Goal: Information Seeking & Learning: Learn about a topic

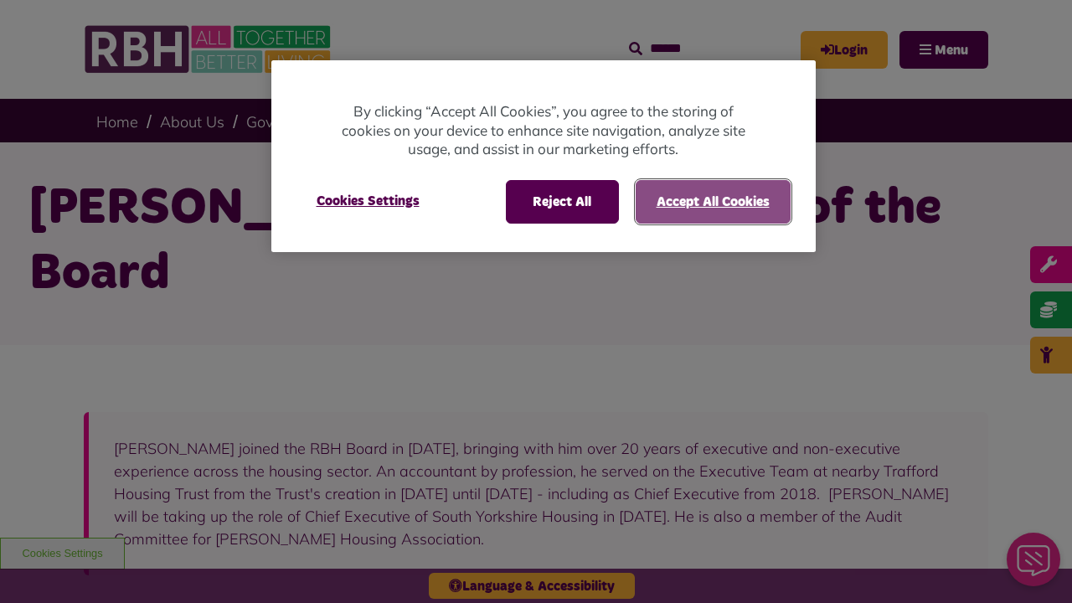
click at [712, 201] on button "Accept All Cookies" at bounding box center [712, 202] width 155 height 44
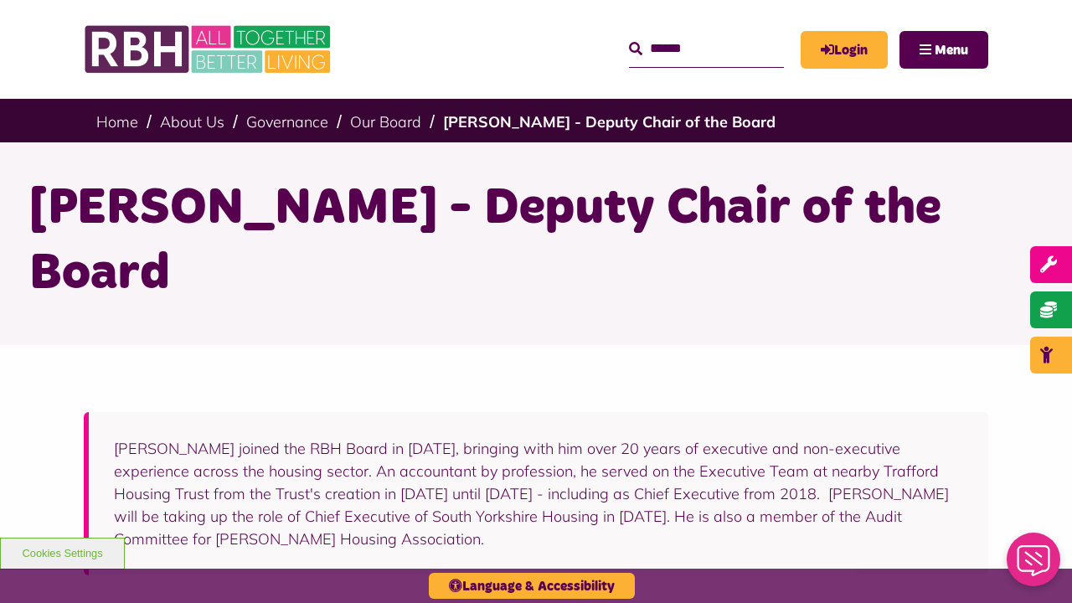
scroll to position [459, 0]
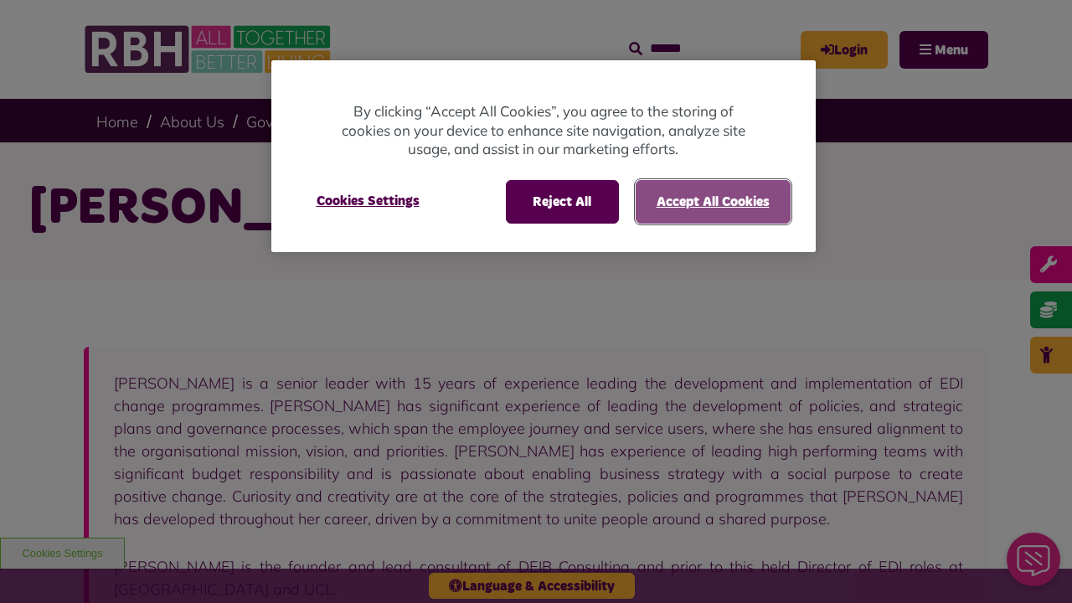
click at [712, 201] on button "Accept All Cookies" at bounding box center [712, 202] width 155 height 44
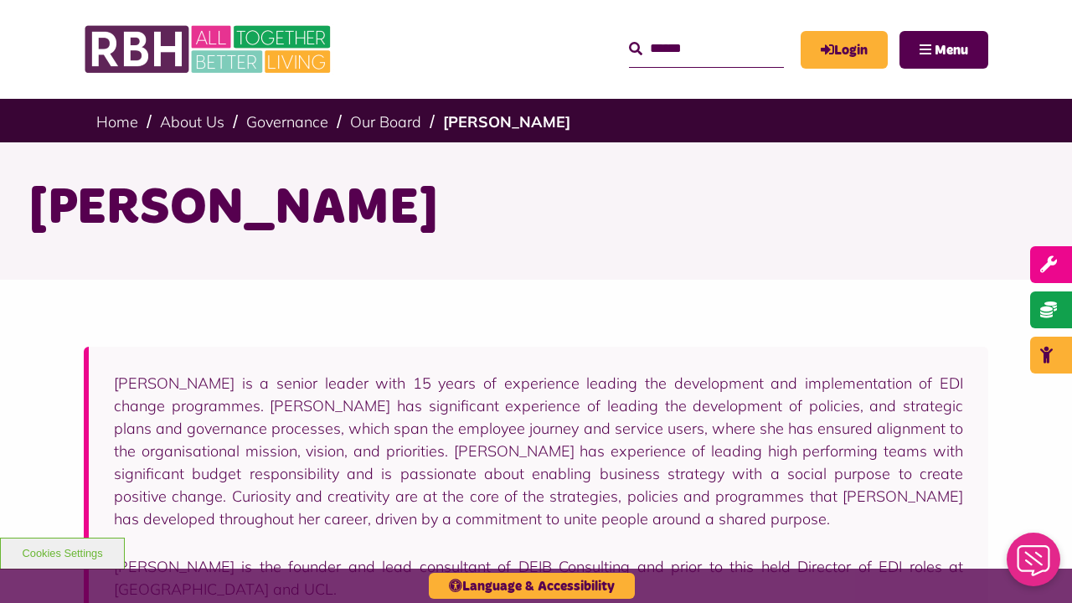
scroll to position [808, 0]
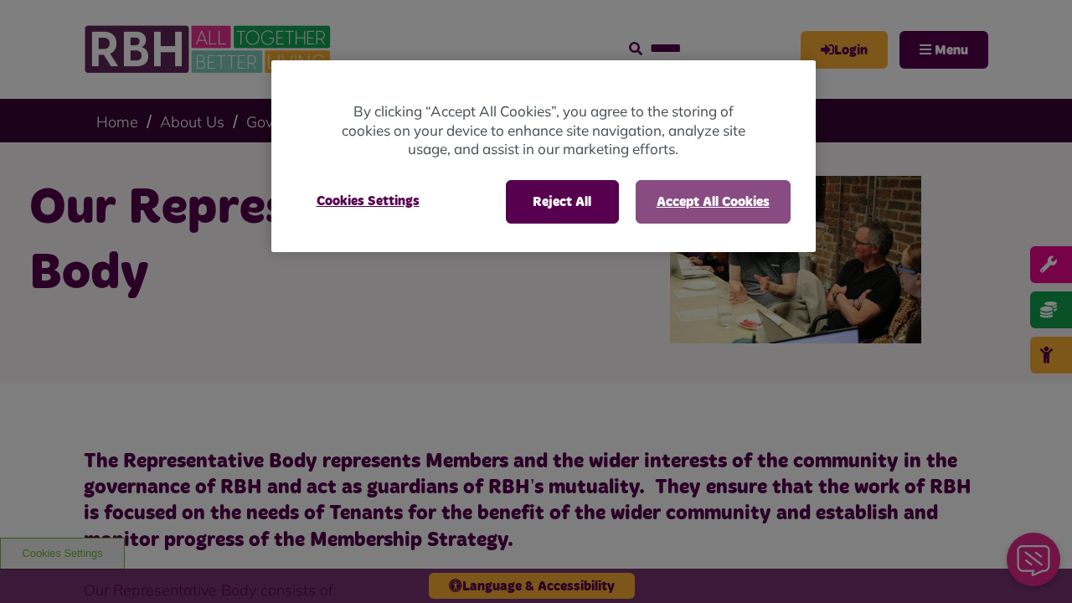
click at [712, 201] on button "Accept All Cookies" at bounding box center [712, 202] width 155 height 44
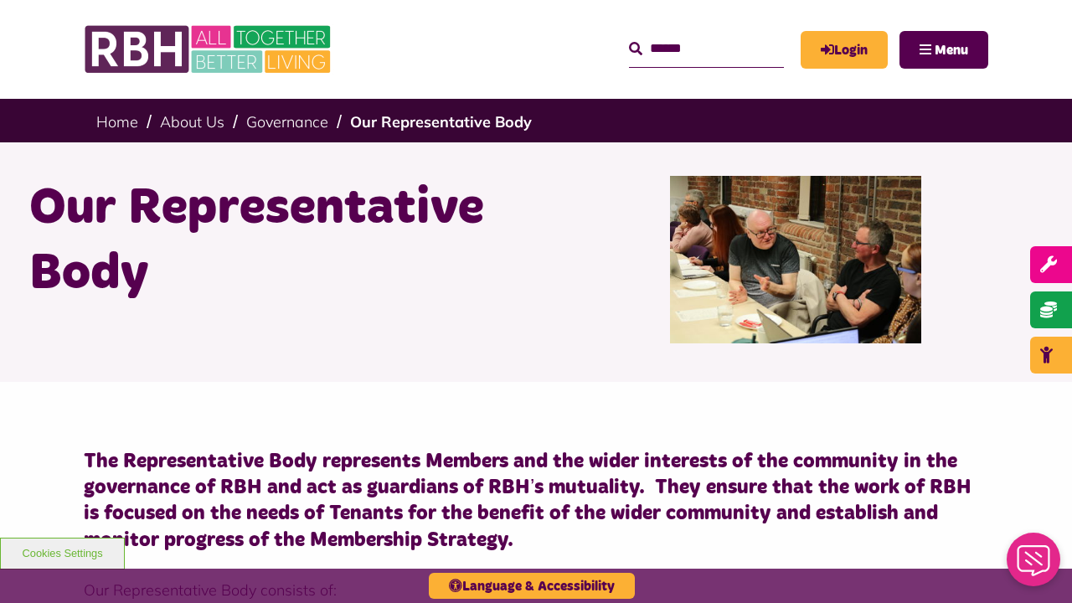
scroll to position [4717, 0]
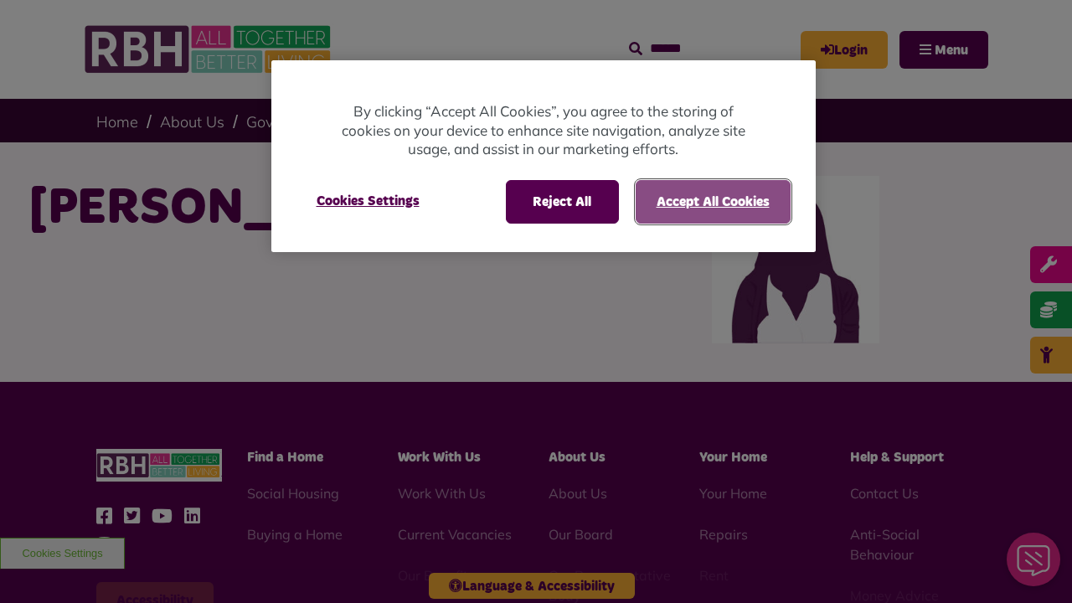
click at [712, 201] on button "Accept All Cookies" at bounding box center [712, 202] width 155 height 44
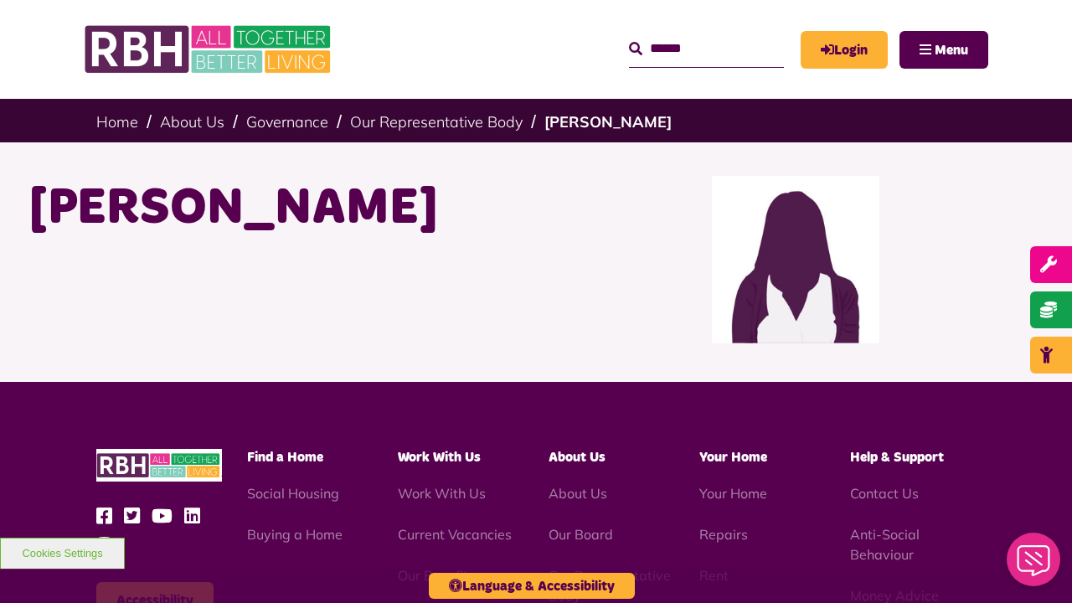
scroll to position [289, 0]
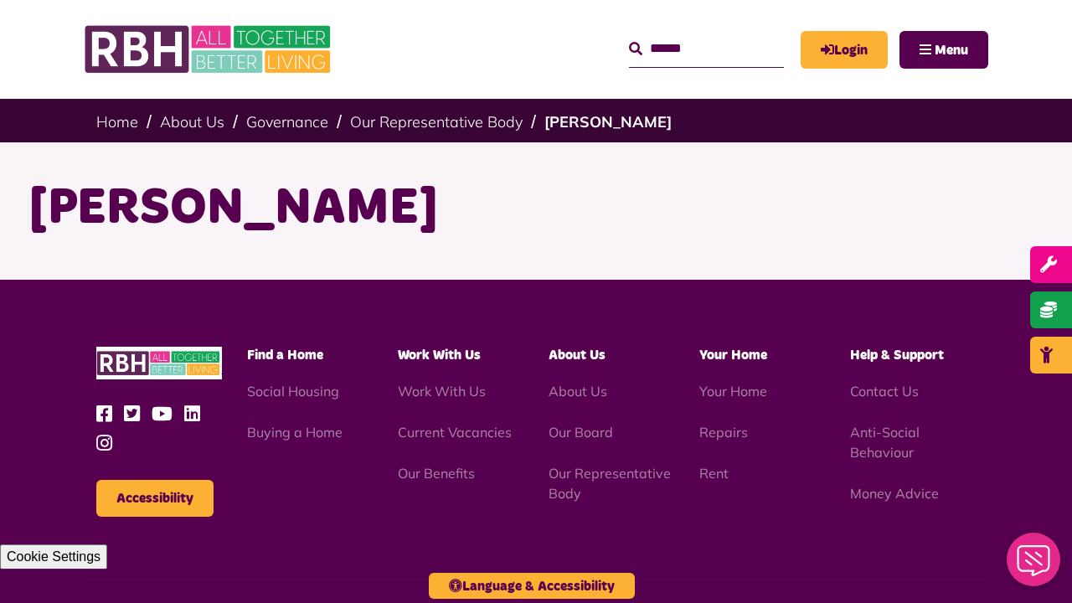
scroll to position [187, 0]
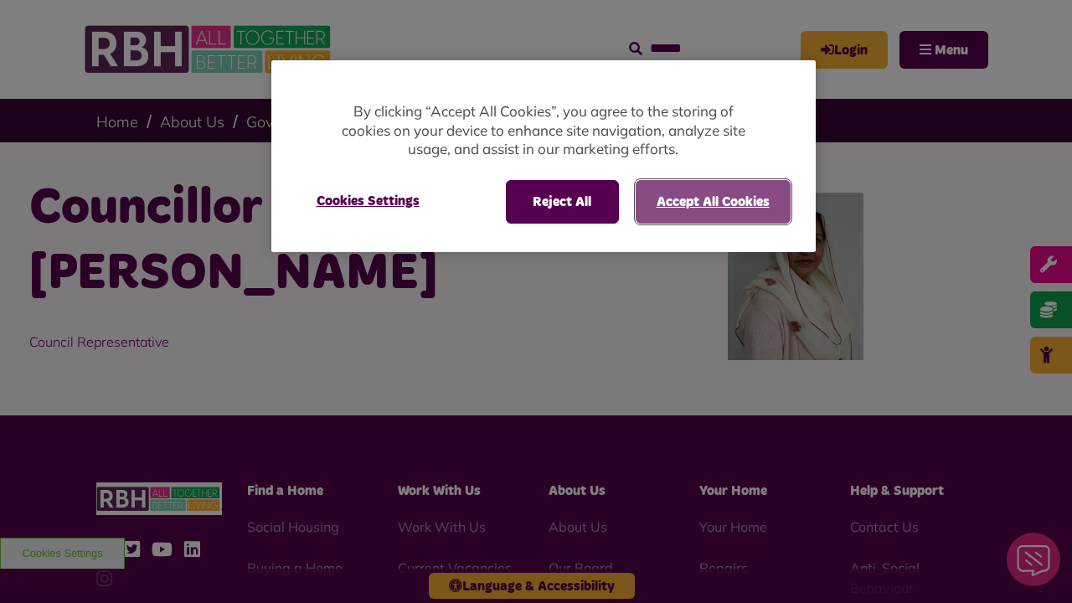
click at [712, 201] on button "Accept All Cookies" at bounding box center [712, 202] width 155 height 44
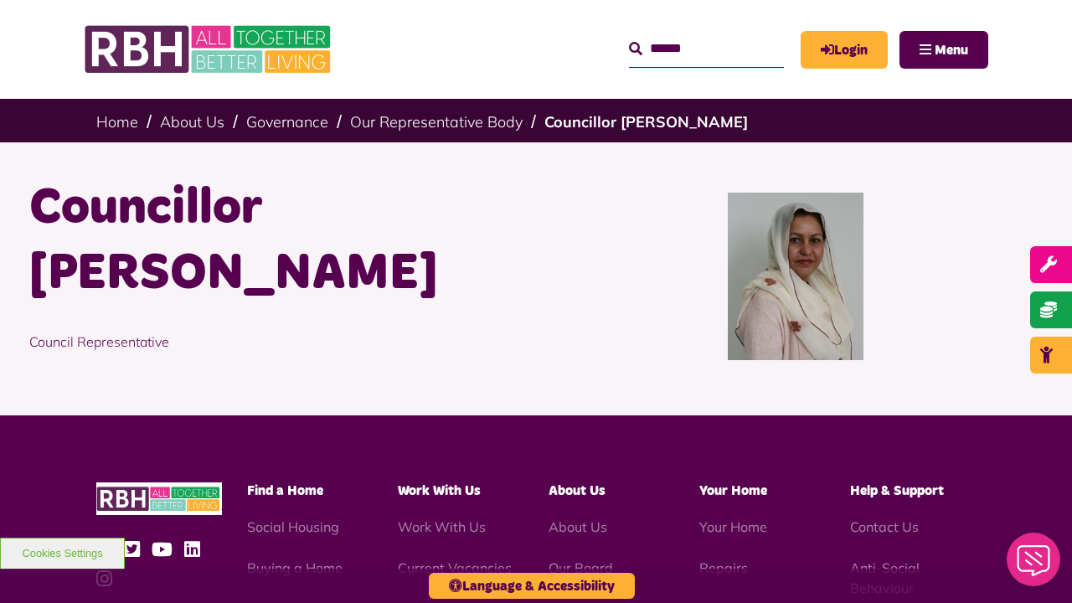
scroll to position [322, 0]
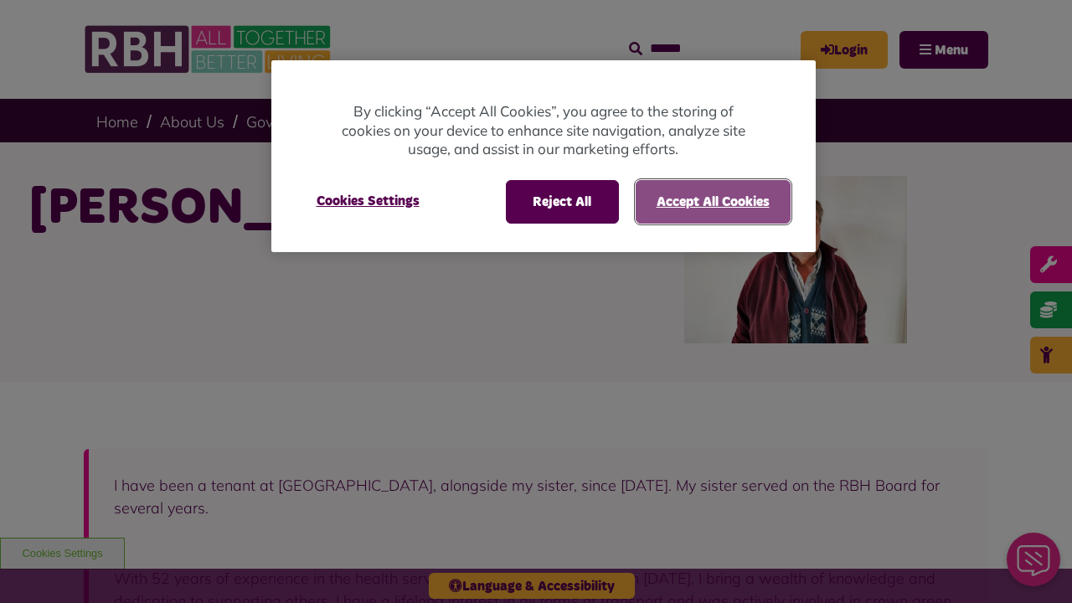
click at [712, 201] on button "Accept All Cookies" at bounding box center [712, 202] width 155 height 44
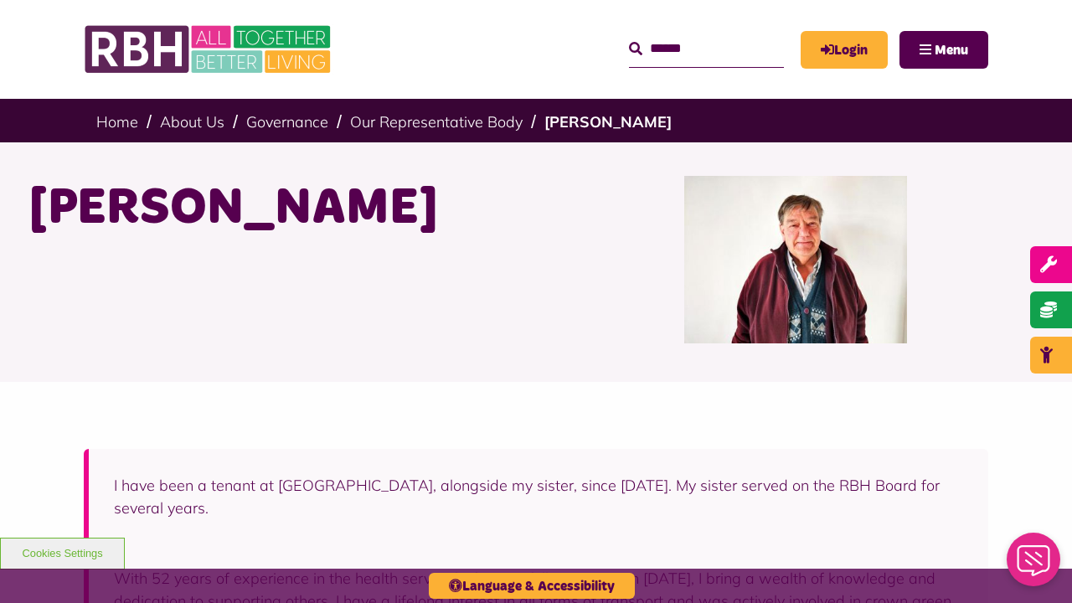
scroll to position [679, 0]
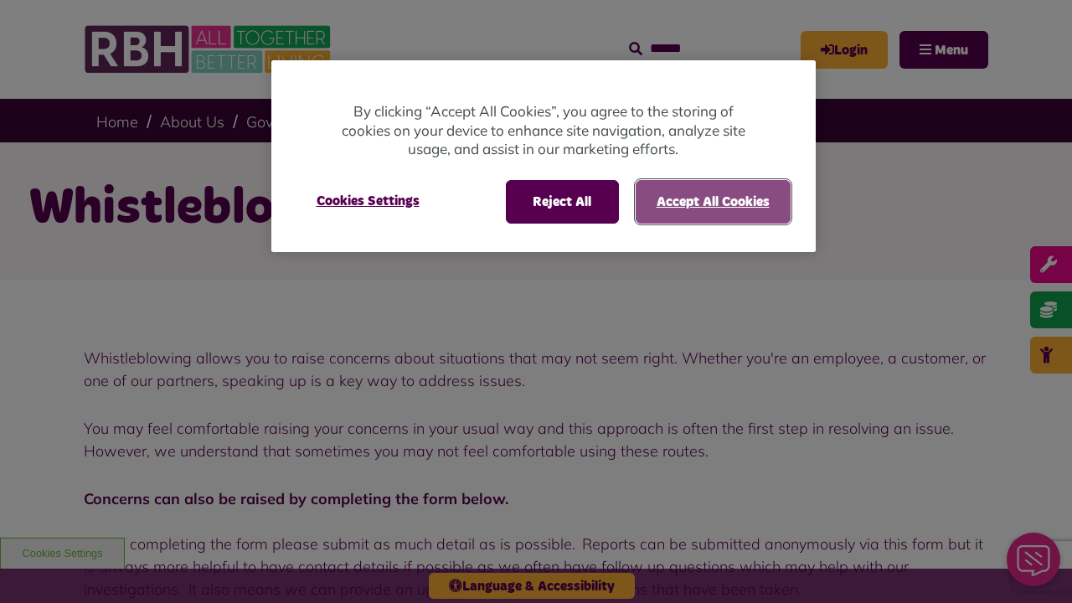
click at [712, 201] on button "Accept All Cookies" at bounding box center [712, 202] width 155 height 44
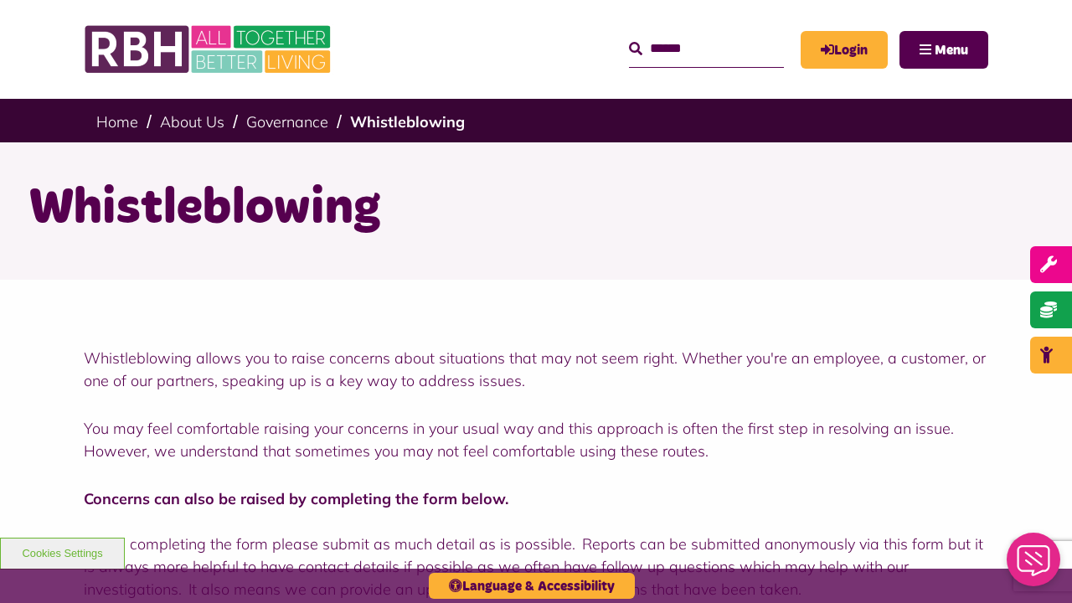
scroll to position [1317, 0]
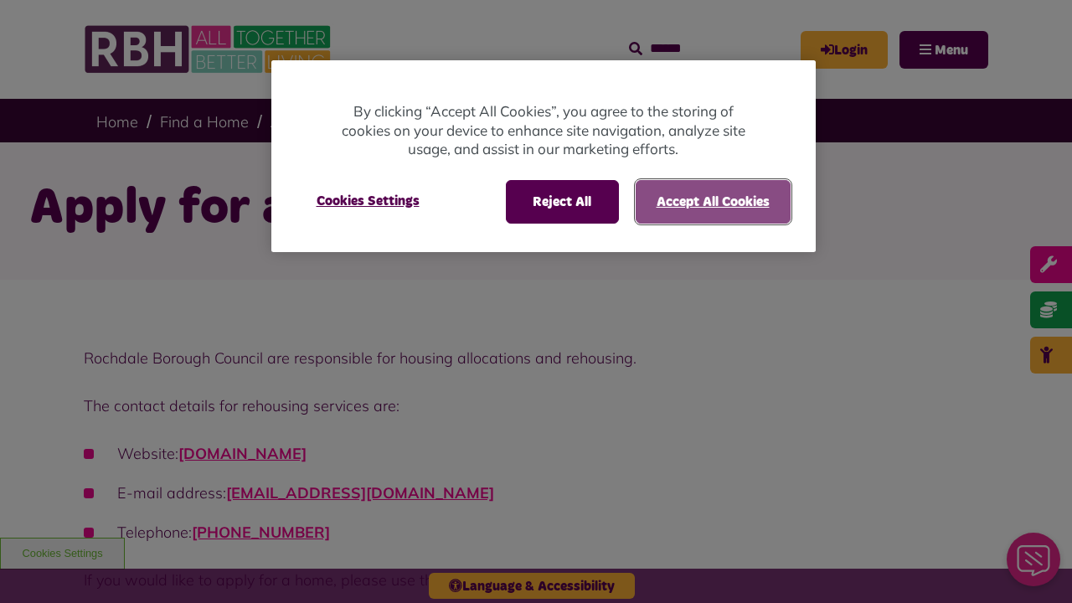
click at [712, 201] on button "Accept All Cookies" at bounding box center [712, 202] width 155 height 44
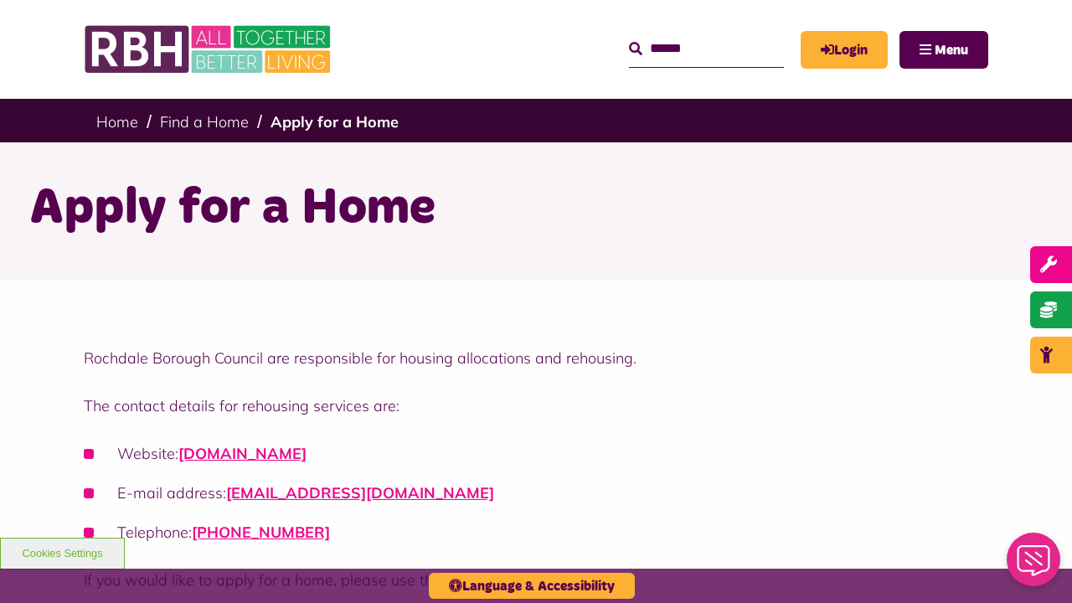
scroll to position [540, 0]
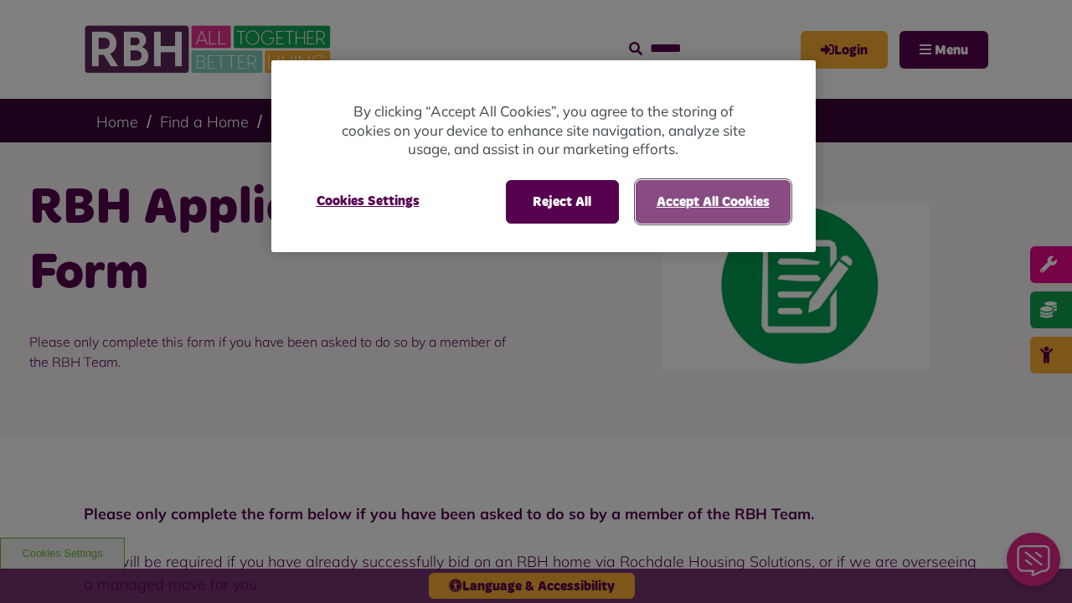
click at [712, 201] on button "Accept All Cookies" at bounding box center [712, 202] width 155 height 44
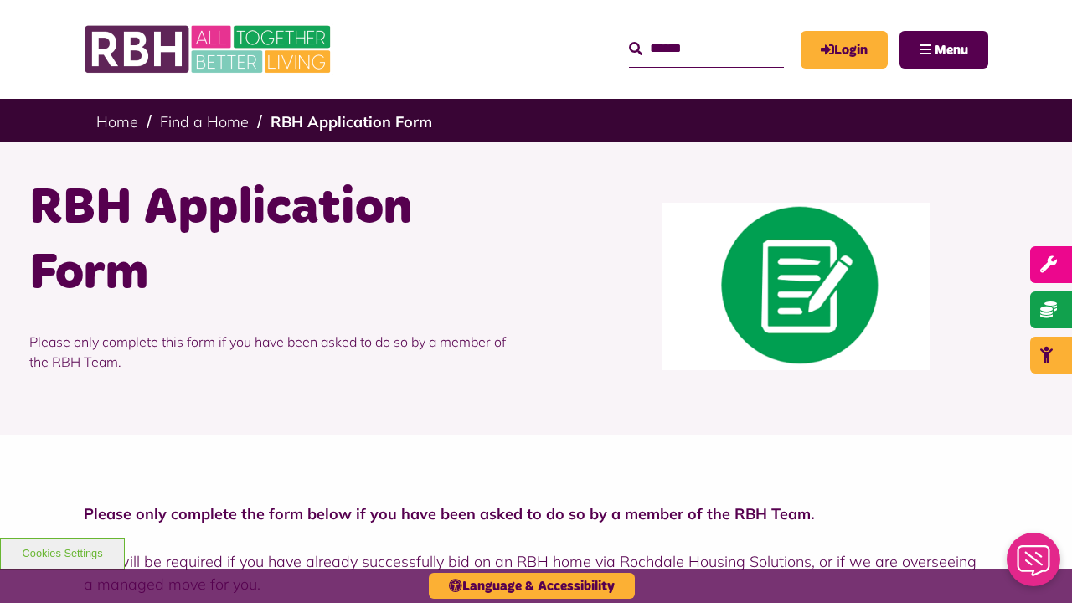
scroll to position [609, 0]
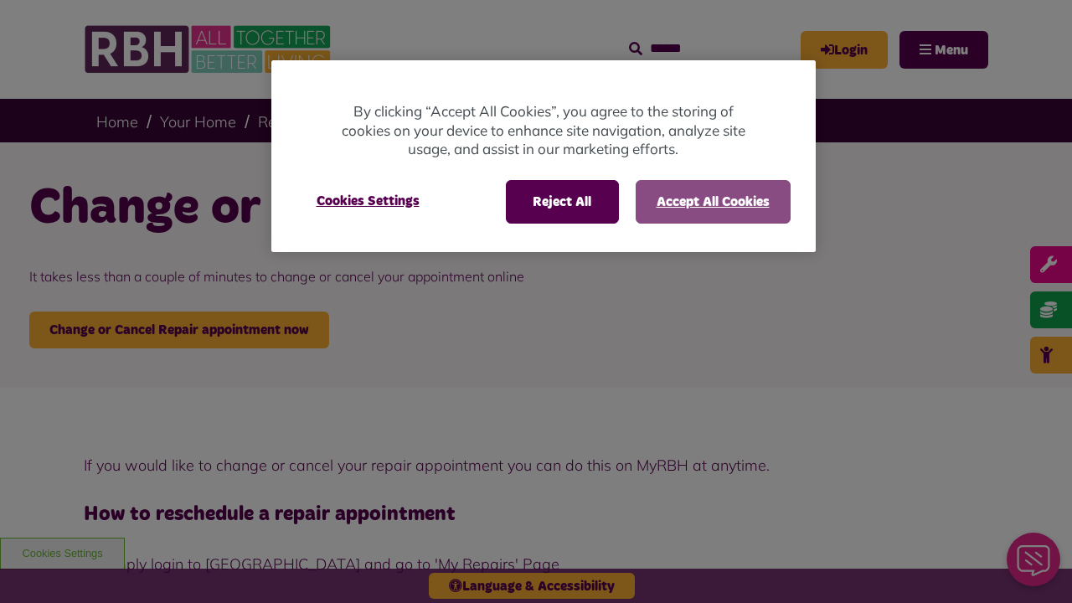
click at [712, 201] on button "Accept All Cookies" at bounding box center [712, 202] width 155 height 44
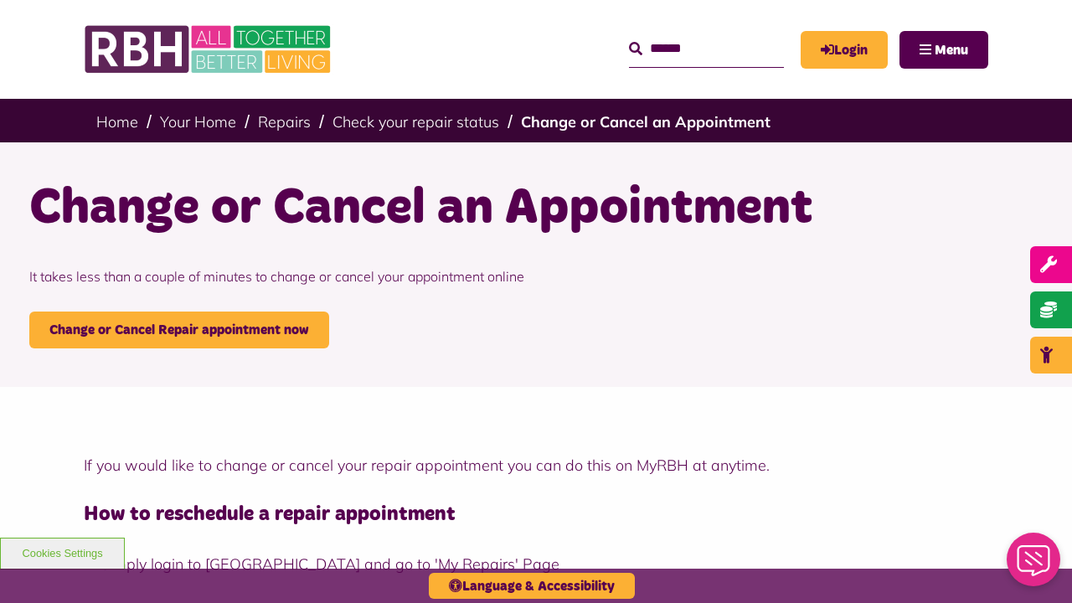
scroll to position [1292, 0]
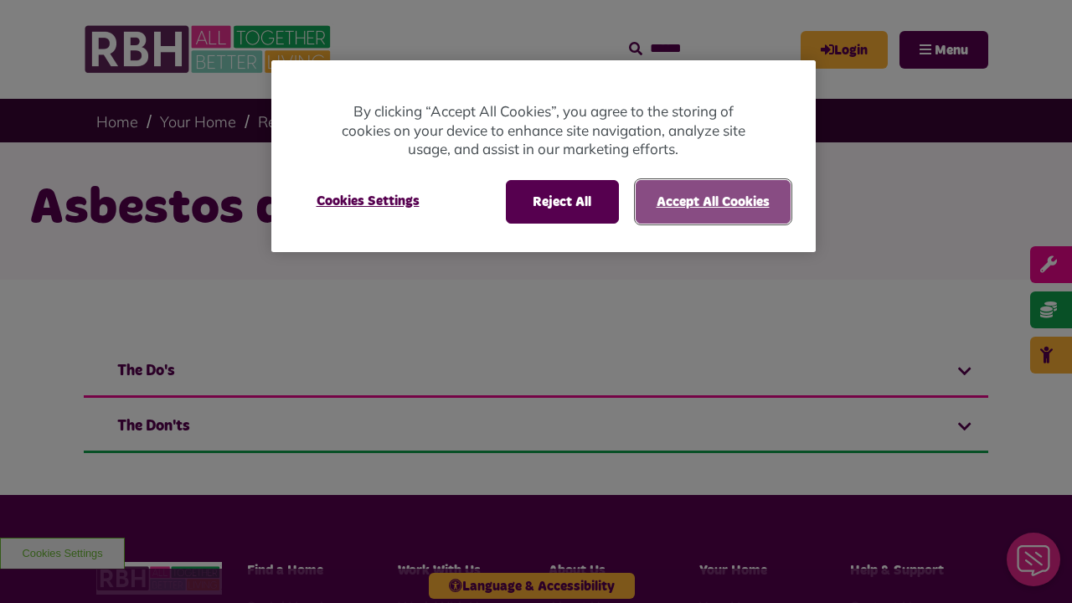
click at [712, 201] on button "Accept All Cookies" at bounding box center [712, 202] width 155 height 44
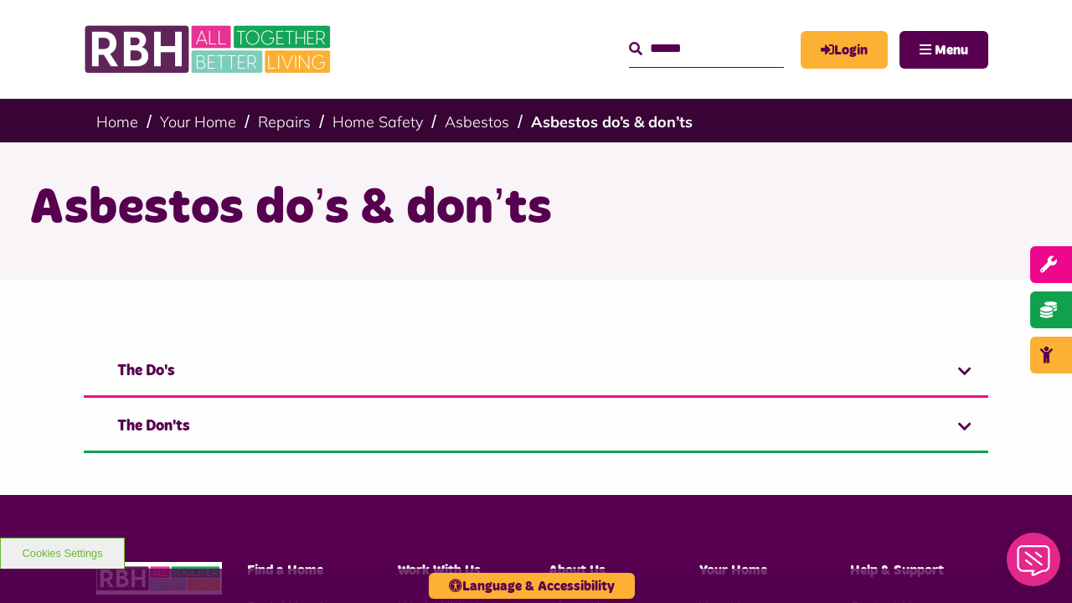
scroll to position [402, 0]
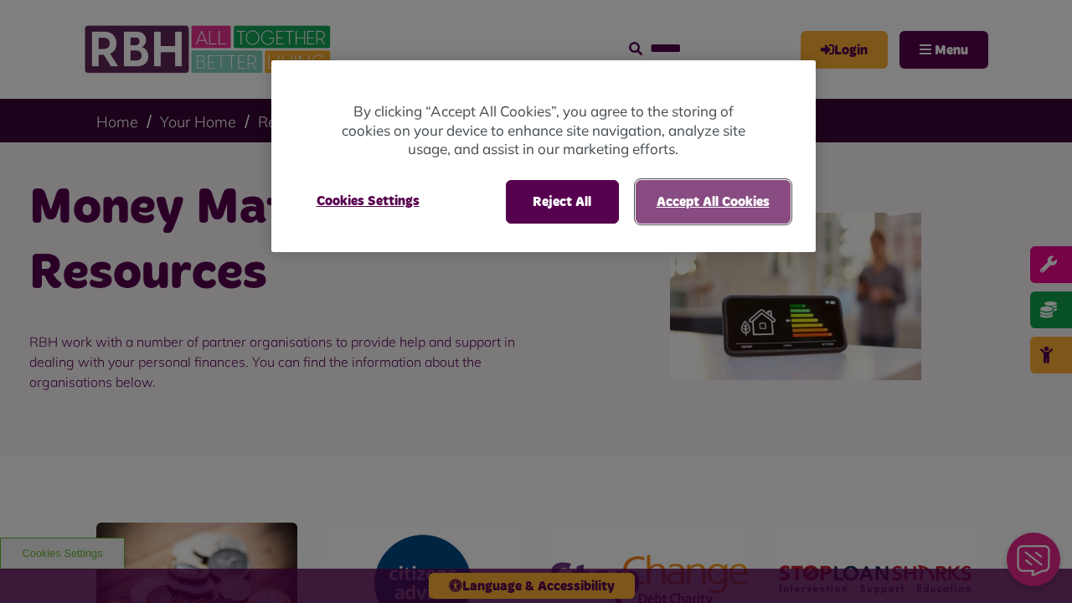
click at [712, 201] on button "Accept All Cookies" at bounding box center [712, 202] width 155 height 44
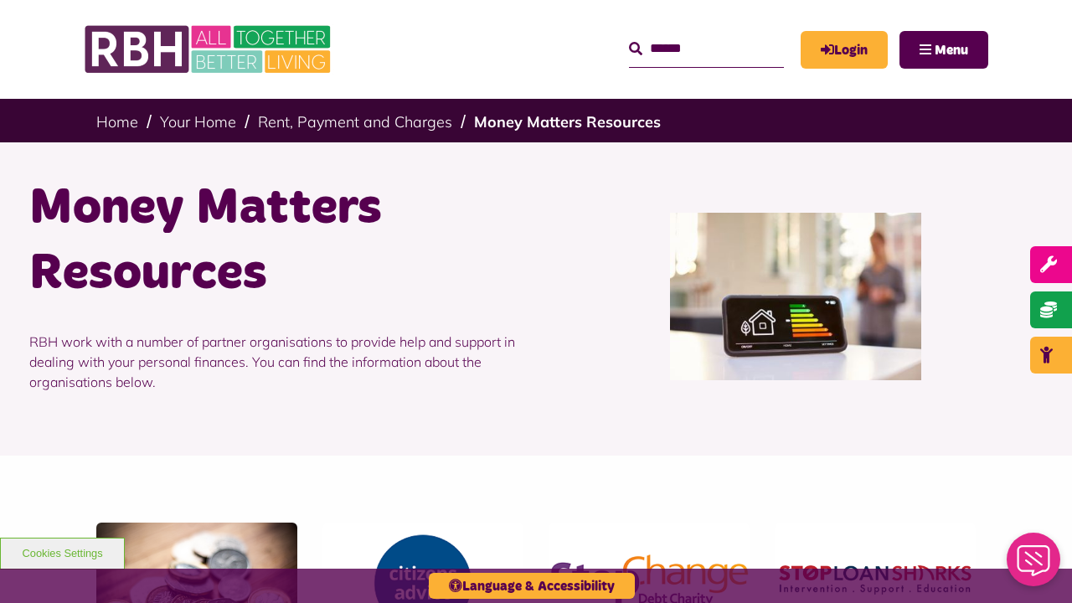
scroll to position [2407, 0]
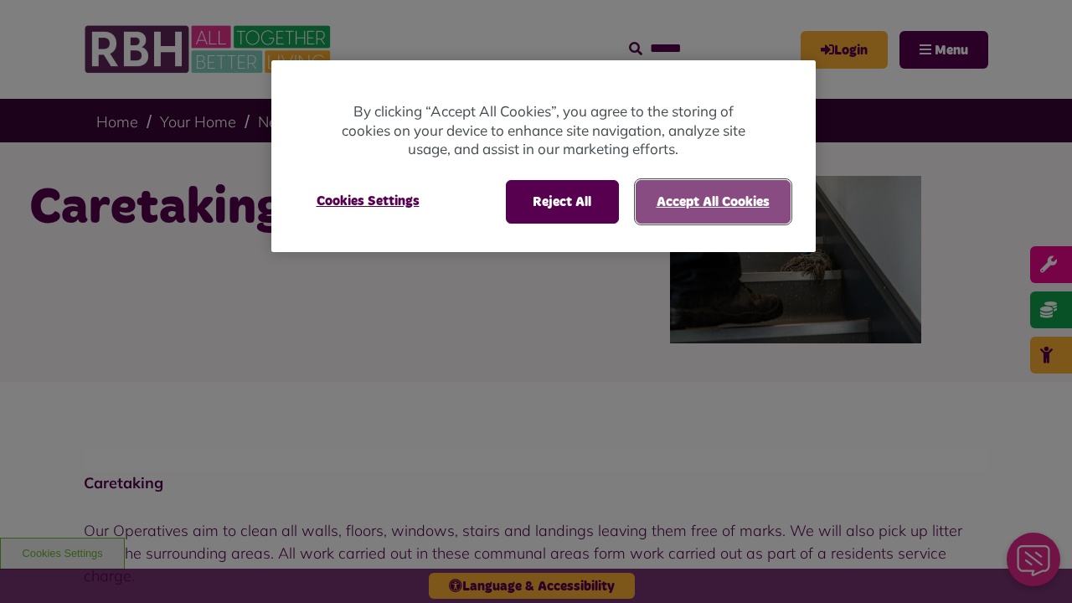
click at [712, 201] on button "Accept All Cookies" at bounding box center [712, 202] width 155 height 44
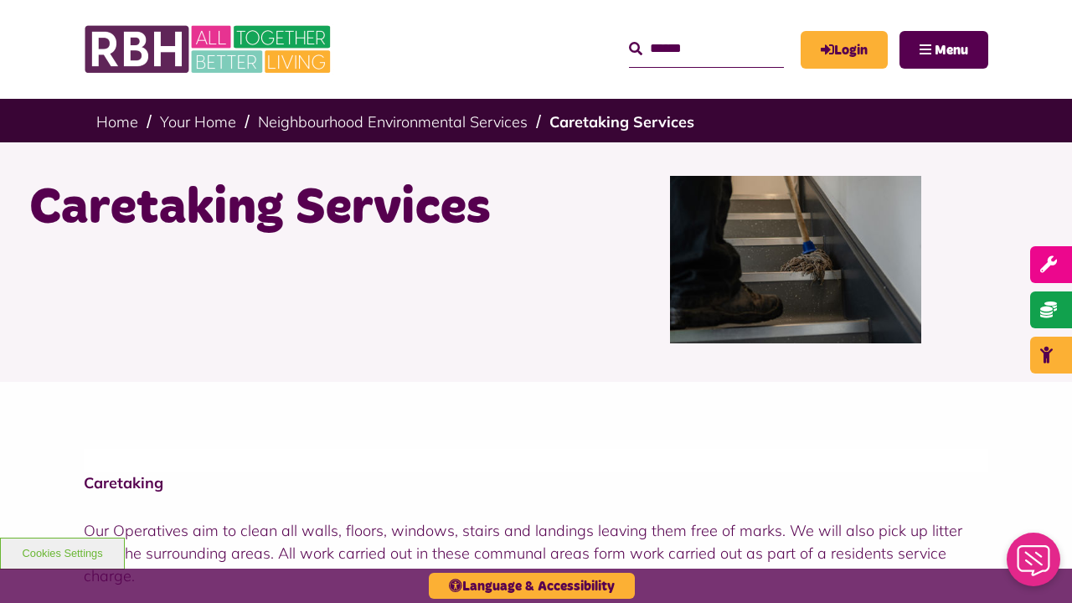
scroll to position [2779, 0]
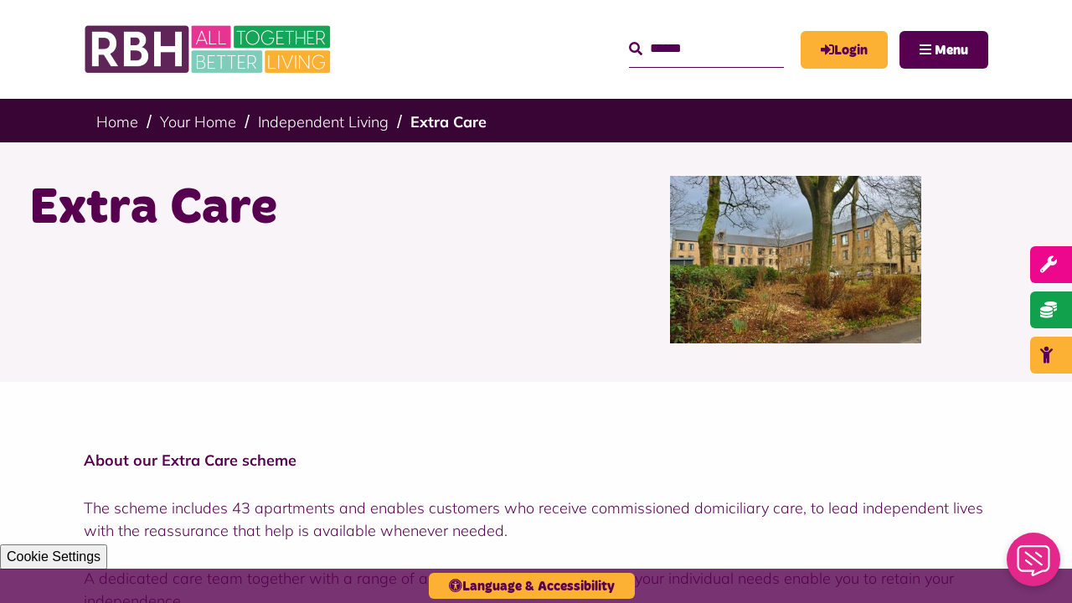
scroll to position [1104, 0]
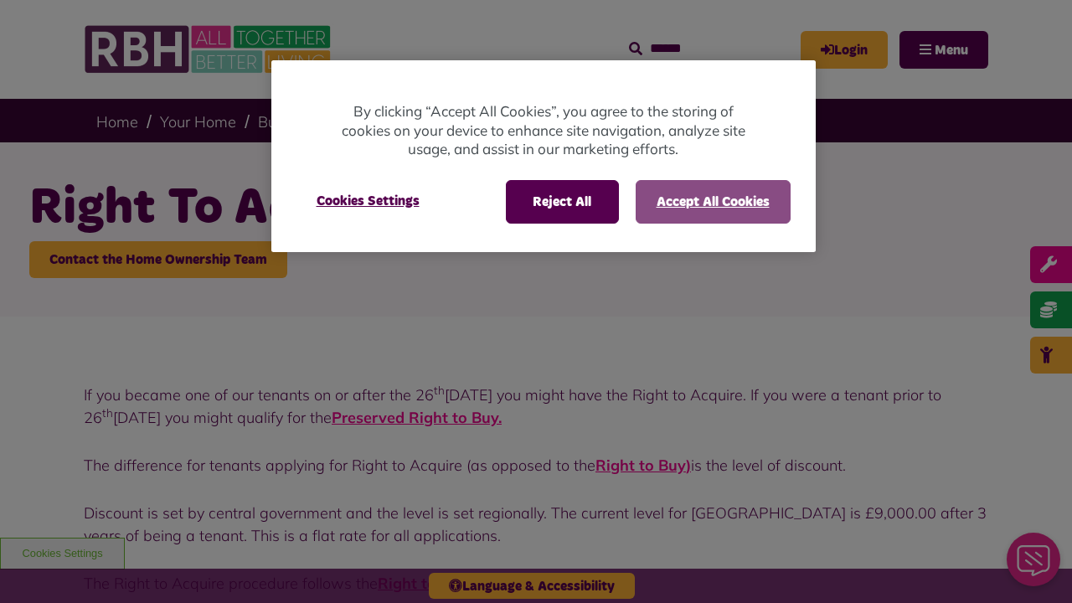
click at [712, 201] on button "Accept All Cookies" at bounding box center [712, 202] width 155 height 44
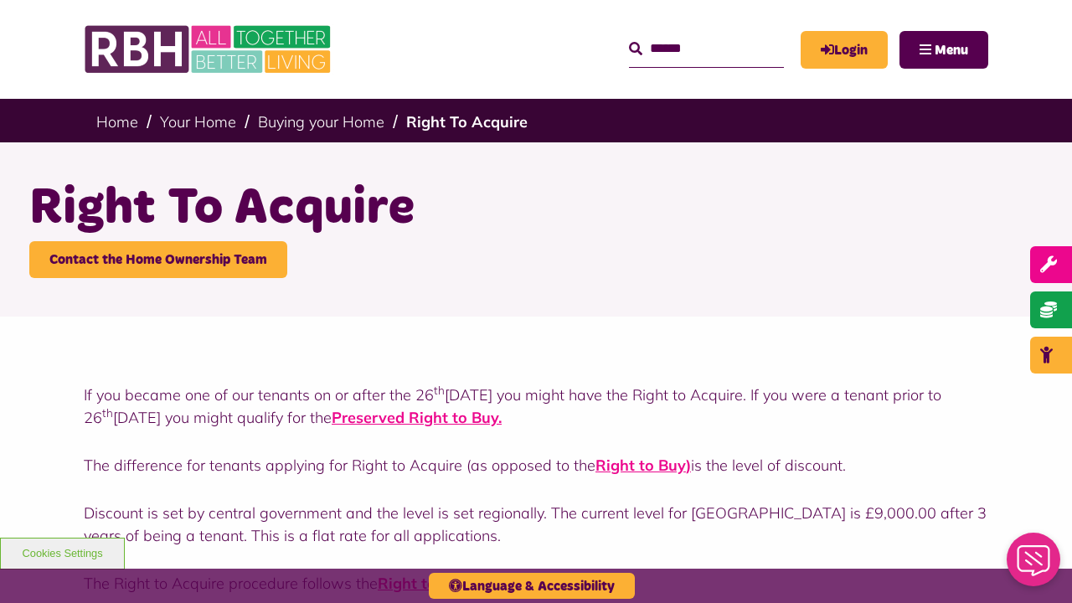
scroll to position [1483, 0]
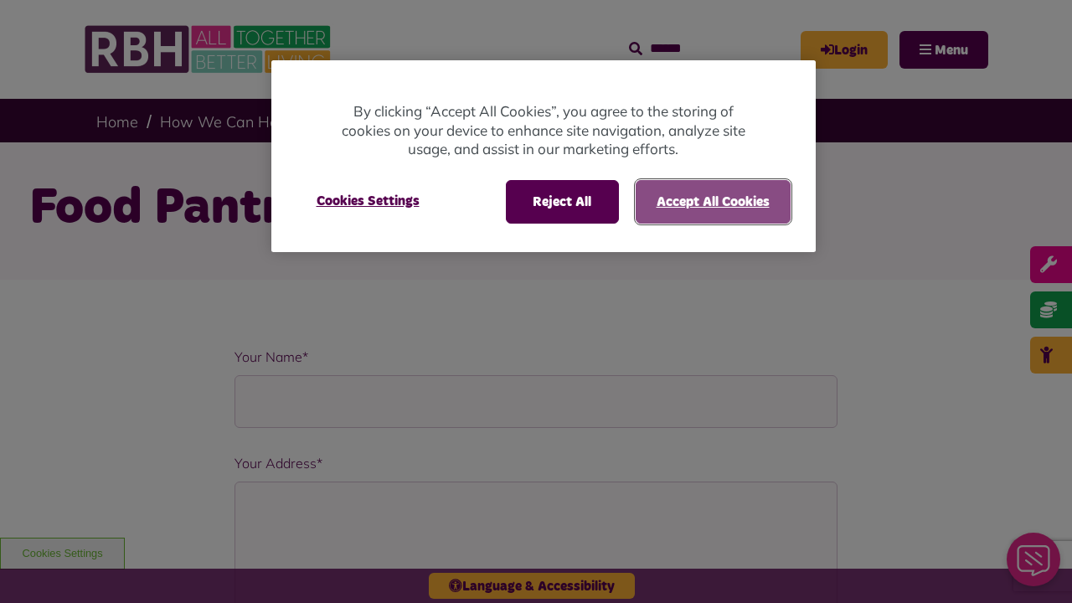
click at [712, 201] on button "Accept All Cookies" at bounding box center [712, 202] width 155 height 44
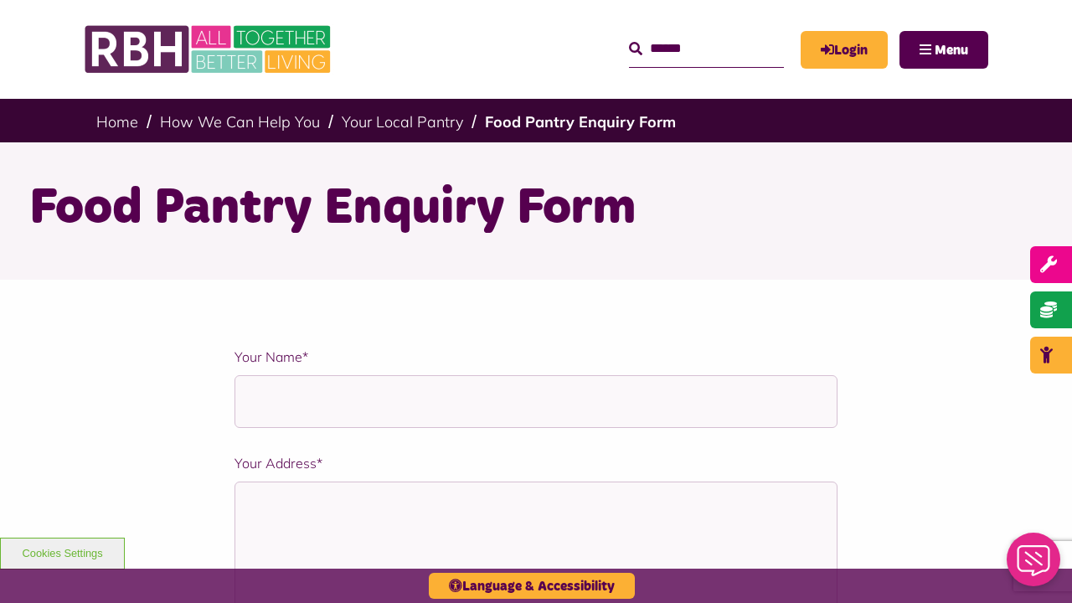
scroll to position [1290, 0]
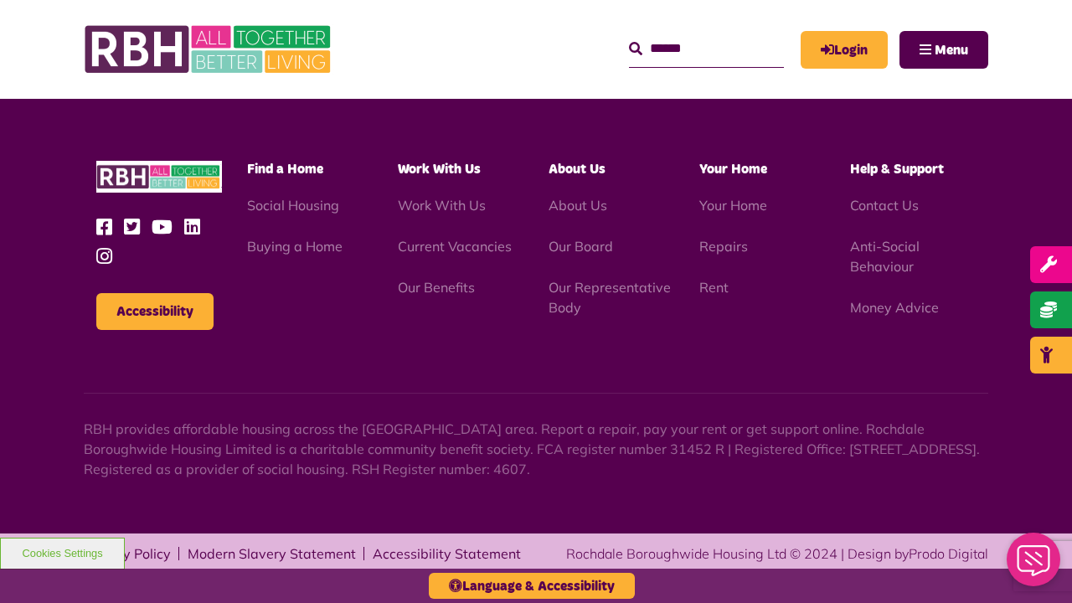
scroll to position [1290, 0]
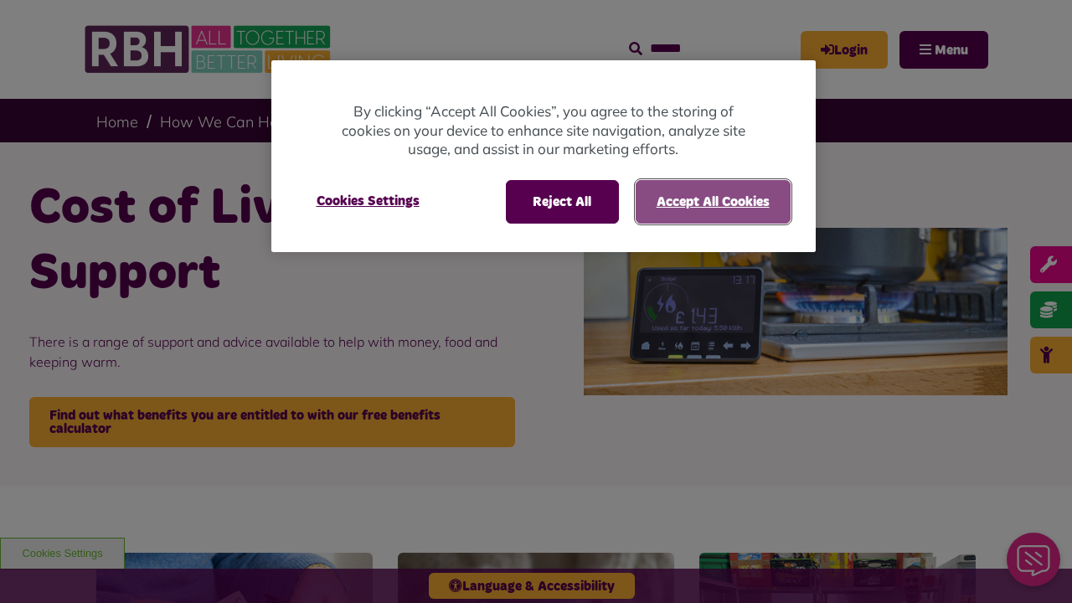
click at [712, 201] on button "Accept All Cookies" at bounding box center [712, 202] width 155 height 44
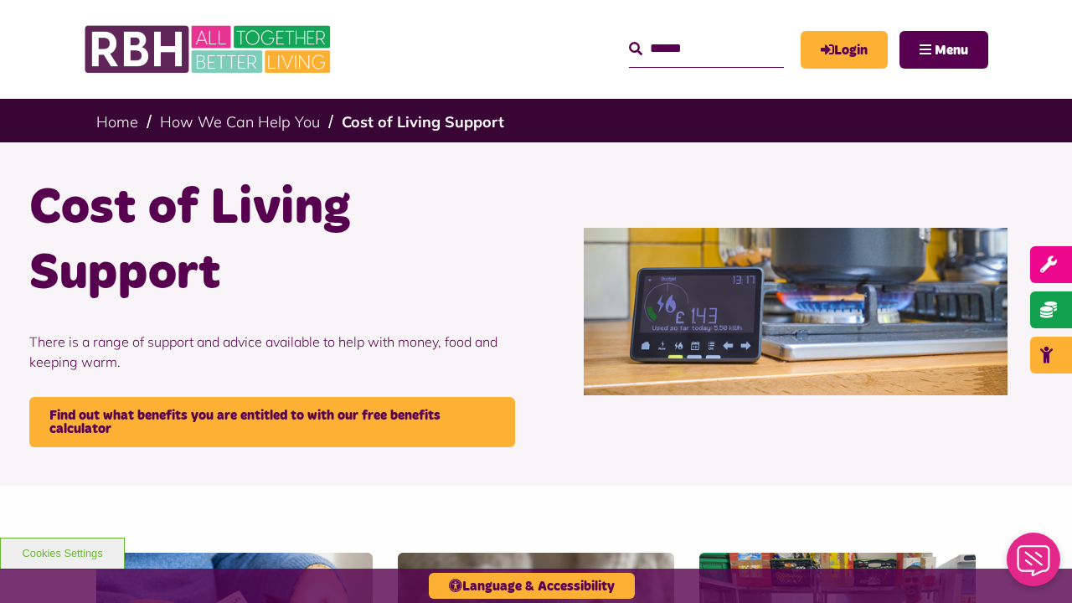
scroll to position [1448, 0]
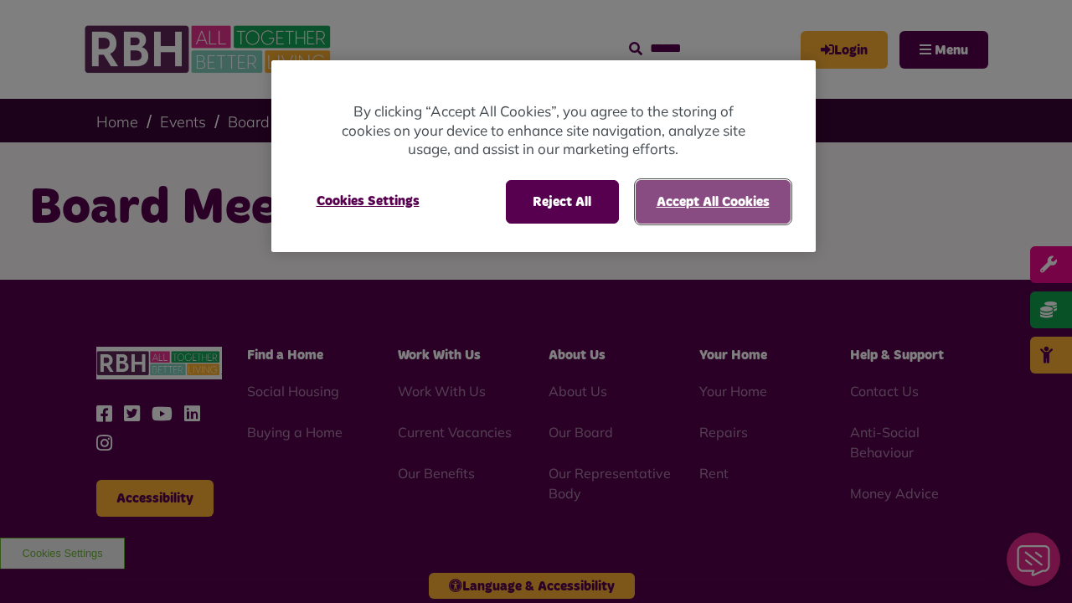
click at [712, 201] on button "Accept All Cookies" at bounding box center [712, 202] width 155 height 44
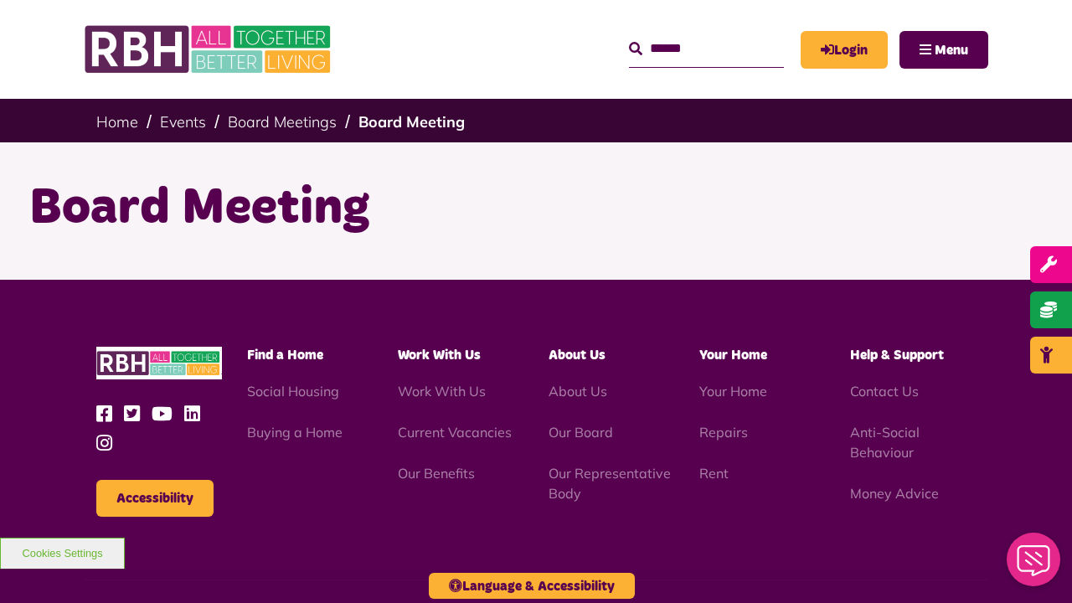
scroll to position [187, 0]
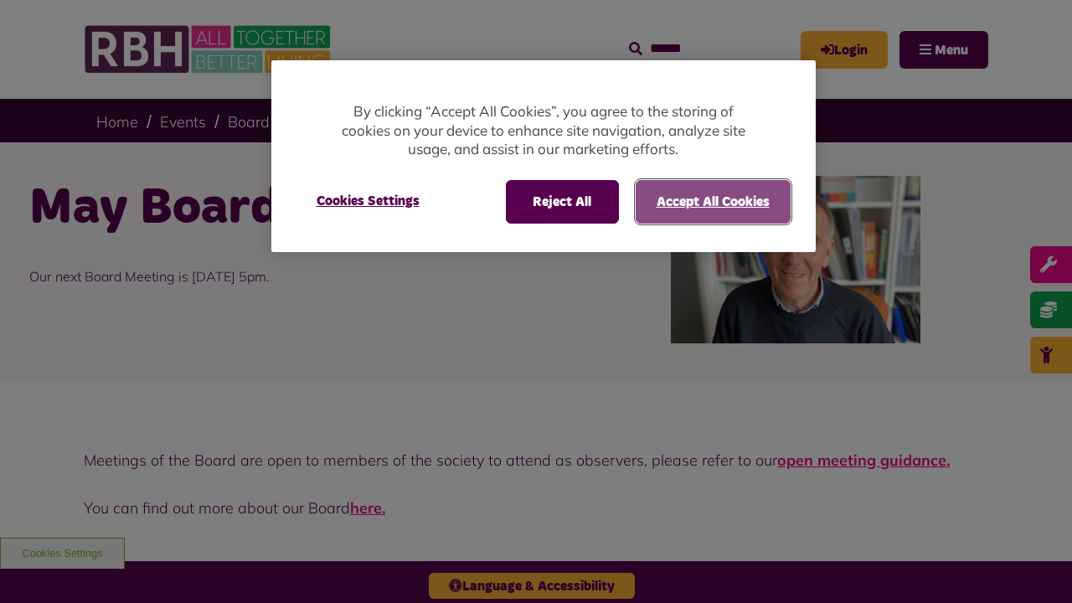
click at [712, 201] on button "Accept All Cookies" at bounding box center [712, 202] width 155 height 44
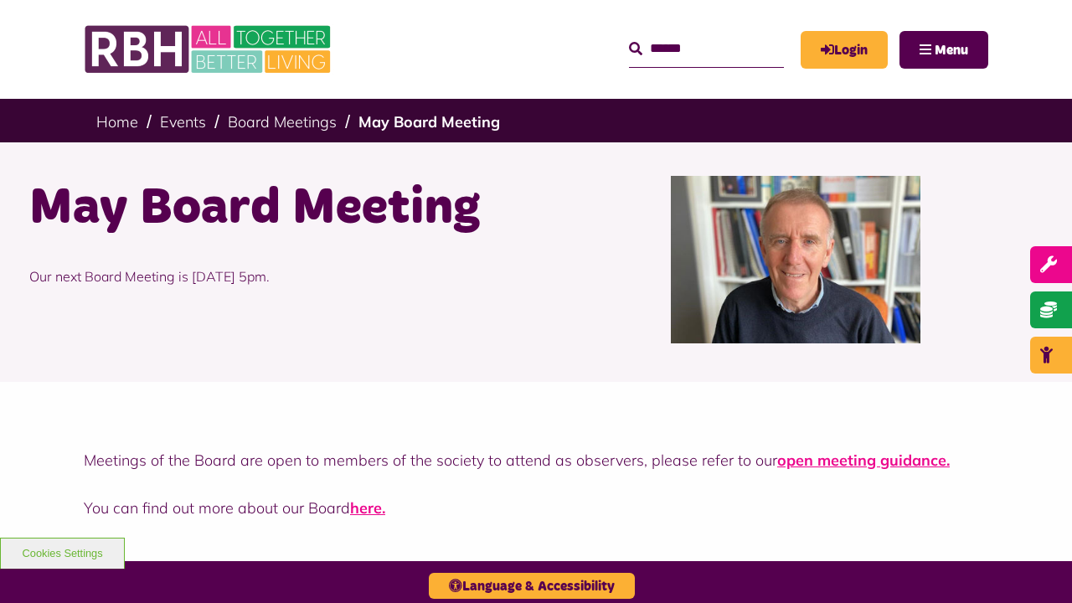
scroll to position [468, 0]
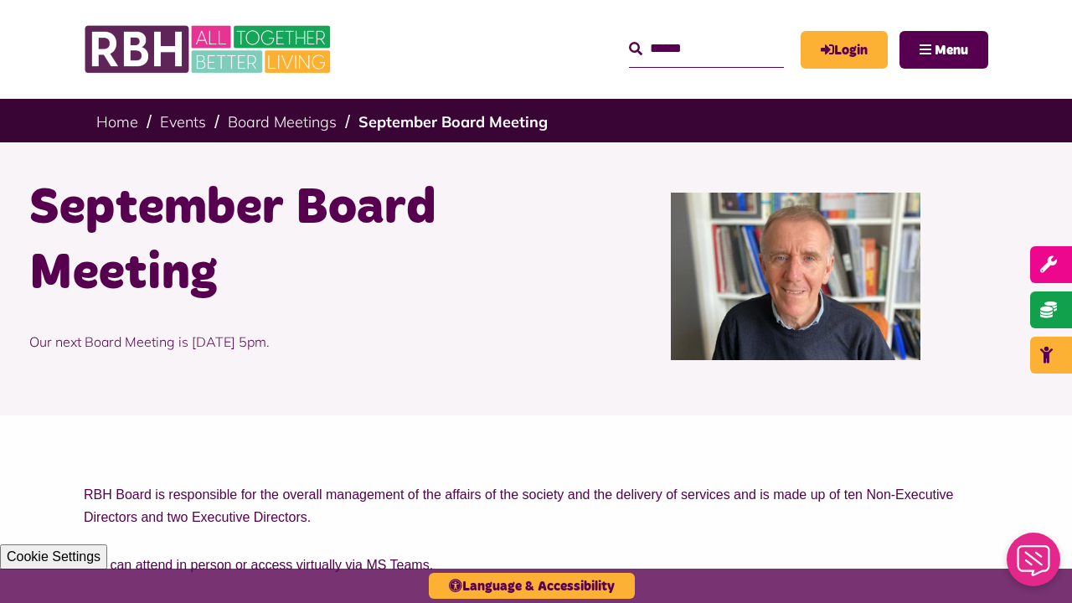
scroll to position [690, 0]
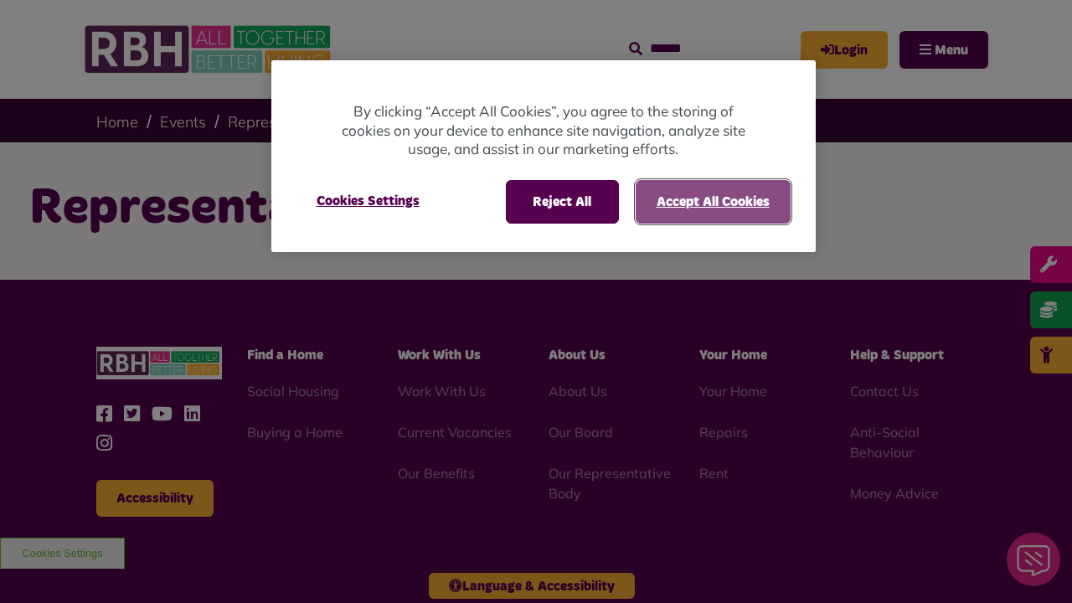
click at [712, 201] on button "Accept All Cookies" at bounding box center [712, 202] width 155 height 44
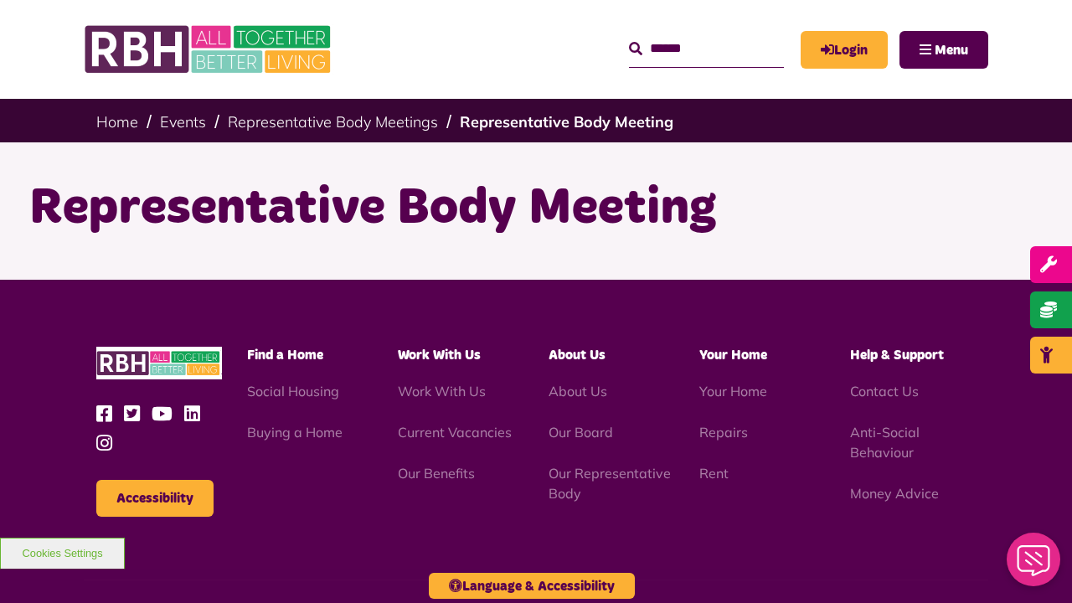
scroll to position [187, 0]
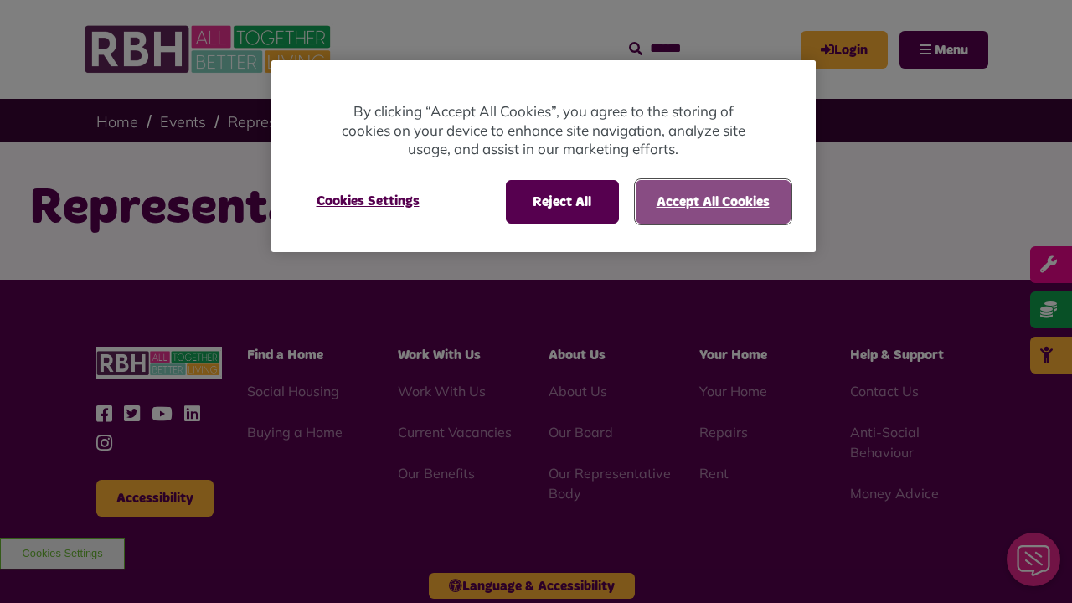
click at [712, 201] on button "Accept All Cookies" at bounding box center [712, 202] width 155 height 44
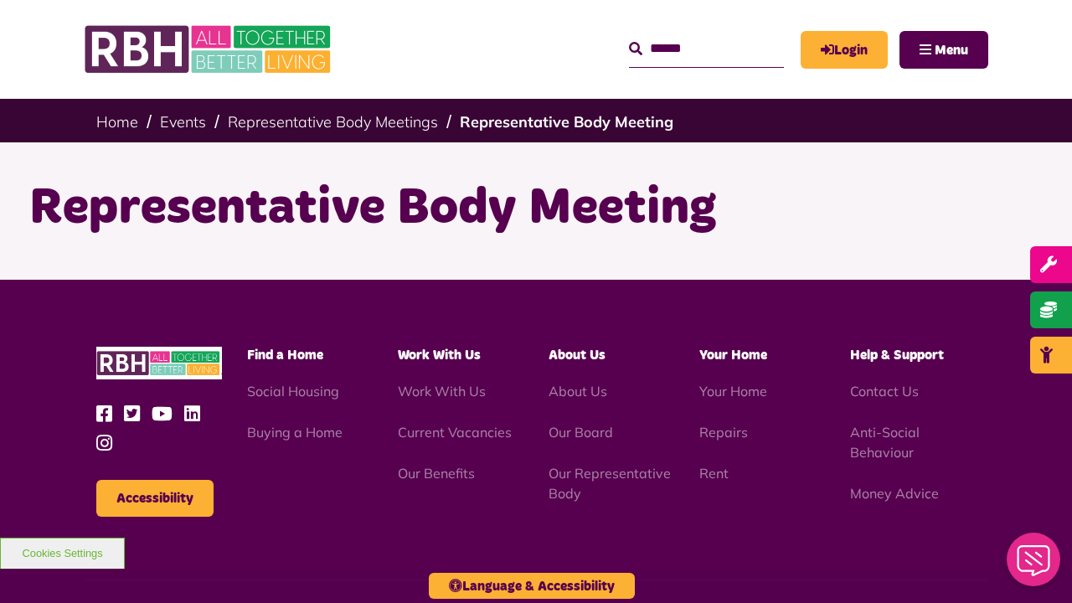
scroll to position [187, 0]
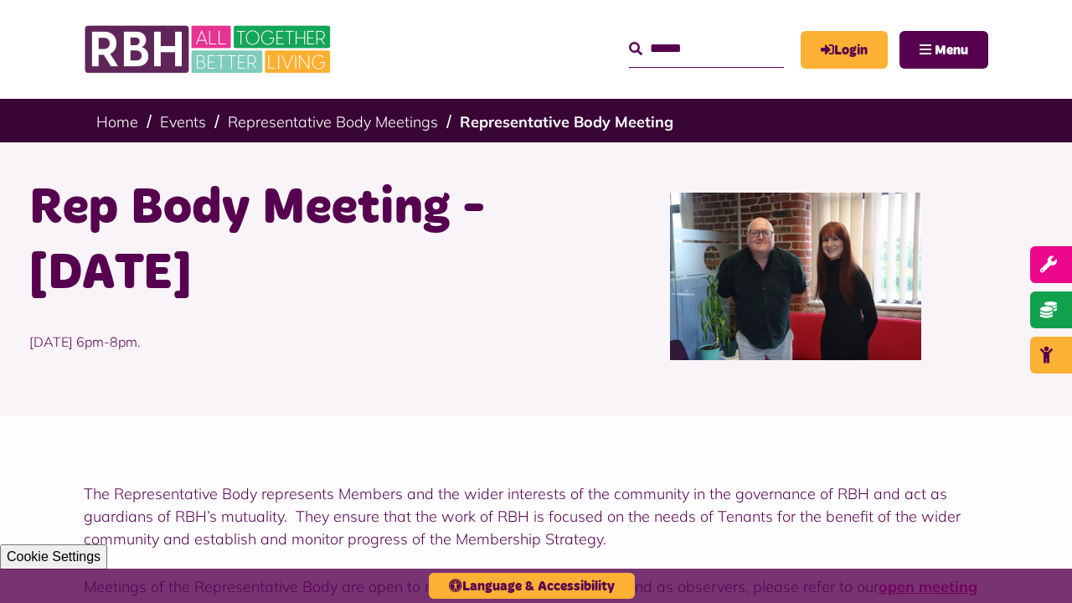
scroll to position [687, 0]
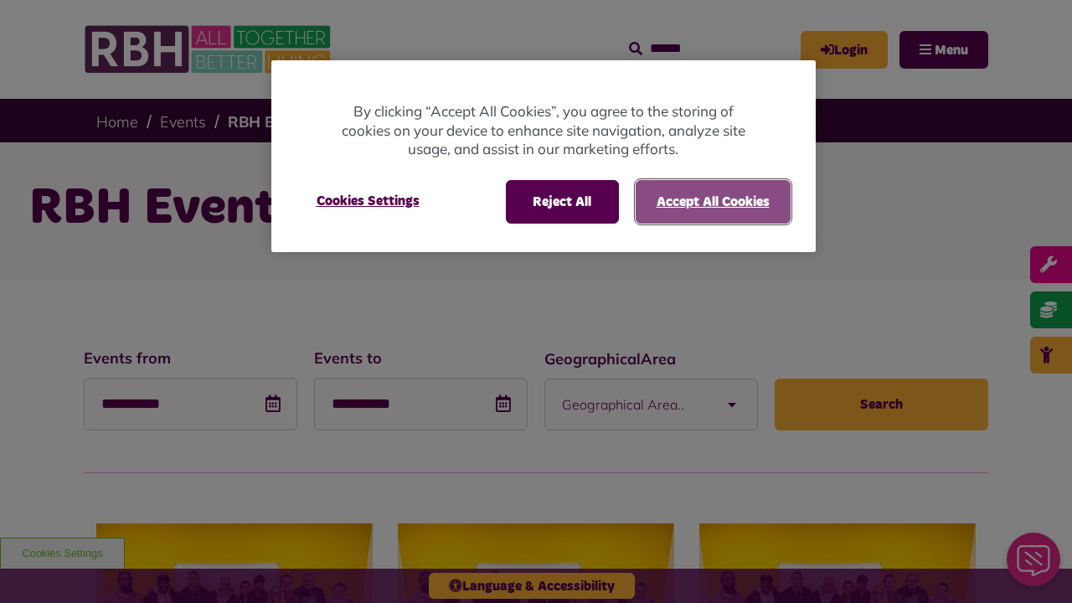
click at [712, 201] on button "Accept All Cookies" at bounding box center [712, 202] width 155 height 44
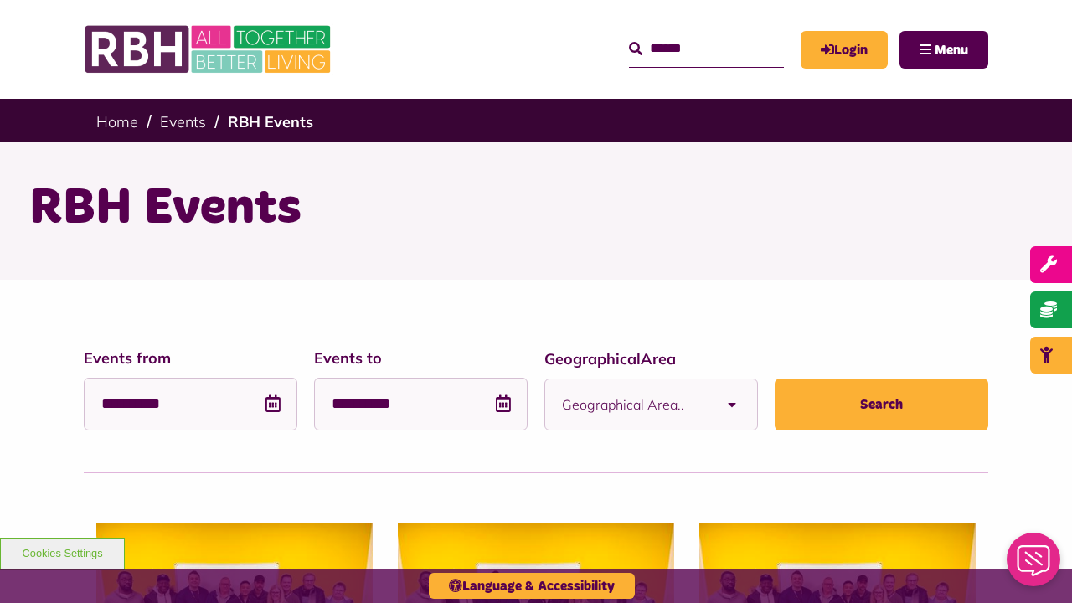
scroll to position [2041, 0]
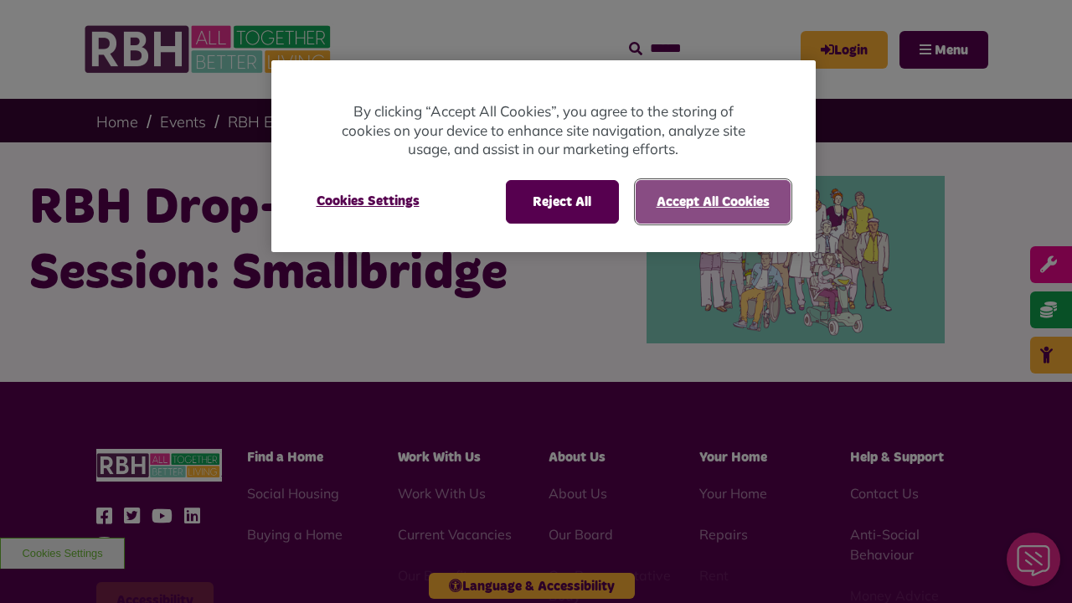
click at [712, 201] on button "Accept All Cookies" at bounding box center [712, 202] width 155 height 44
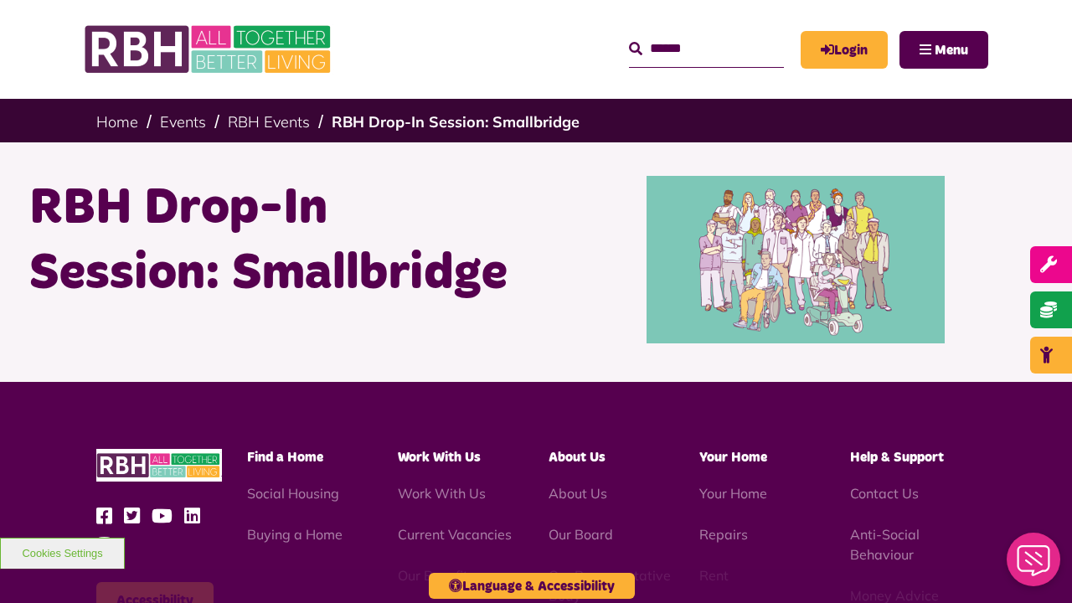
scroll to position [289, 0]
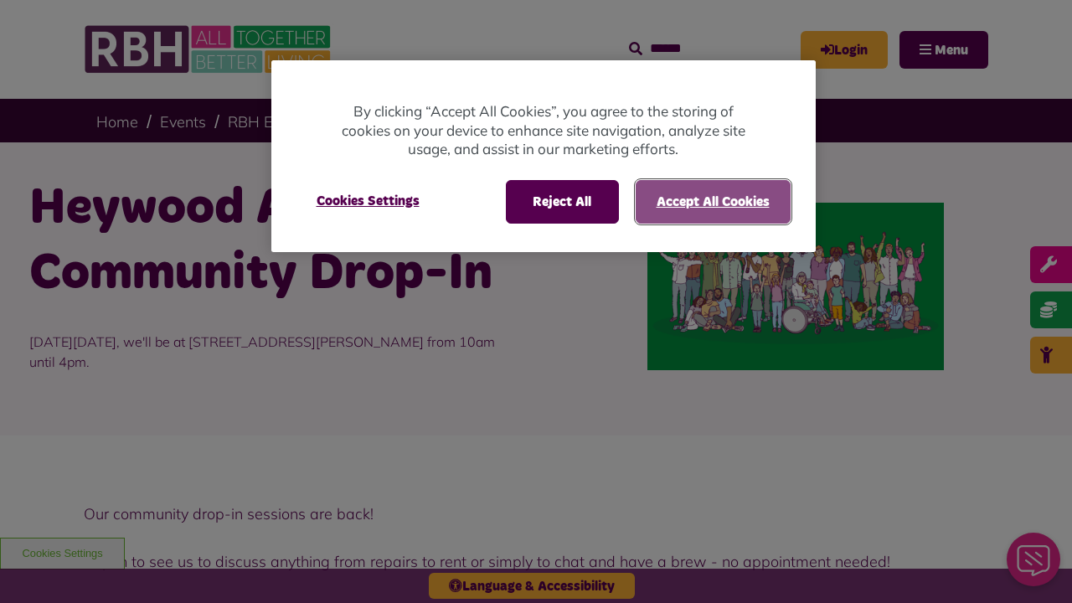
click at [712, 201] on button "Accept All Cookies" at bounding box center [712, 202] width 155 height 44
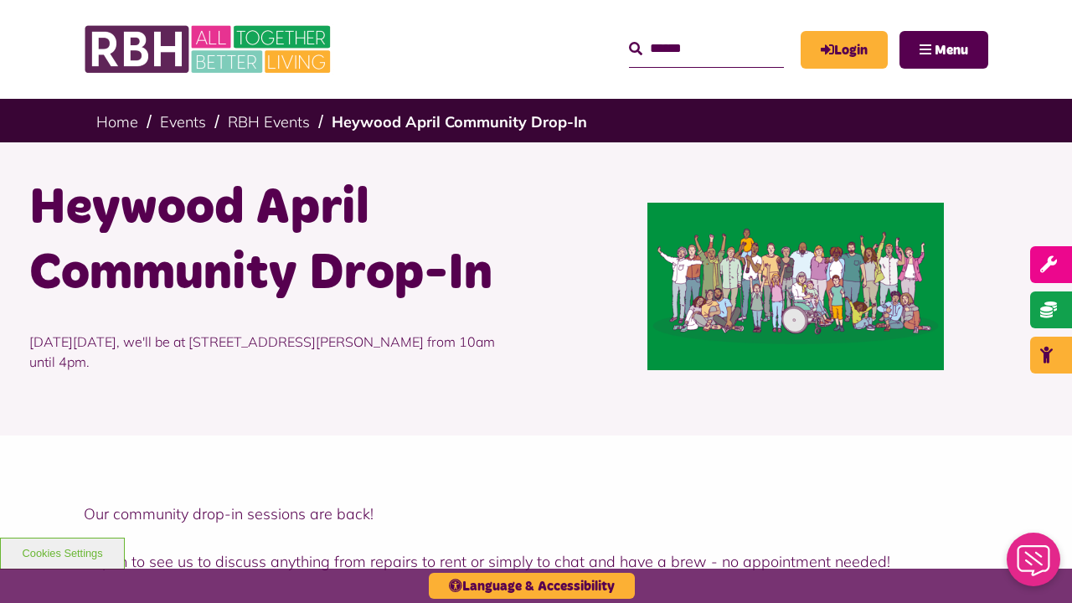
scroll to position [1014, 0]
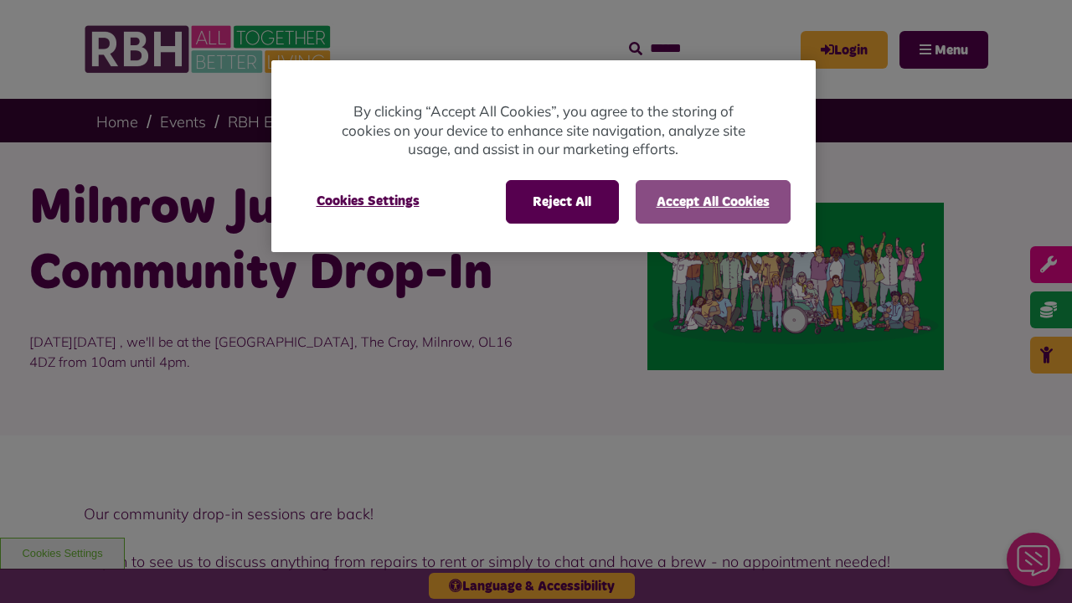
click at [712, 201] on button "Accept All Cookies" at bounding box center [712, 202] width 155 height 44
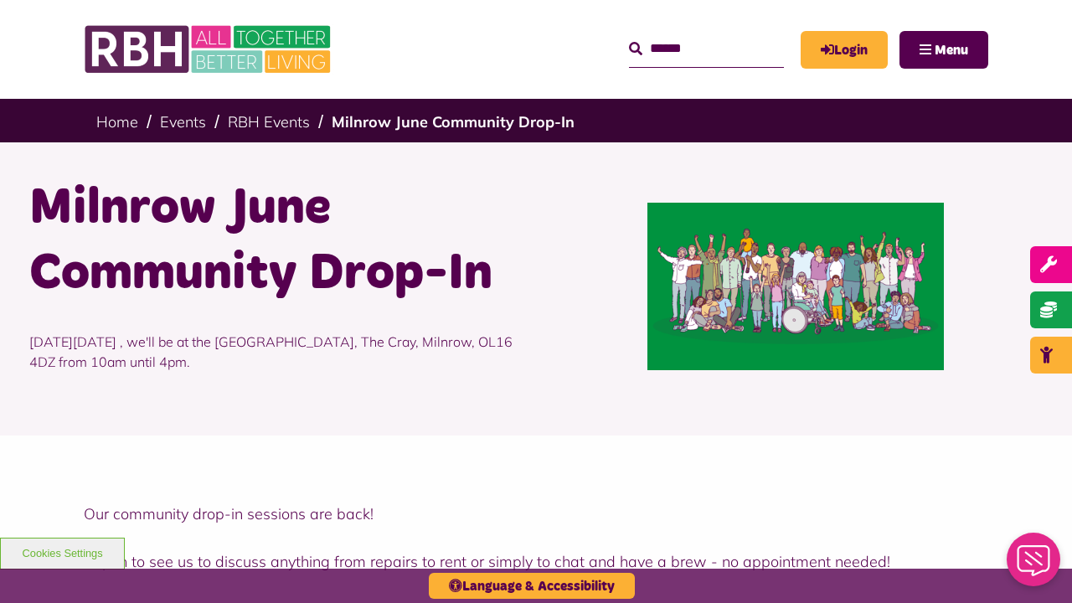
scroll to position [1014, 0]
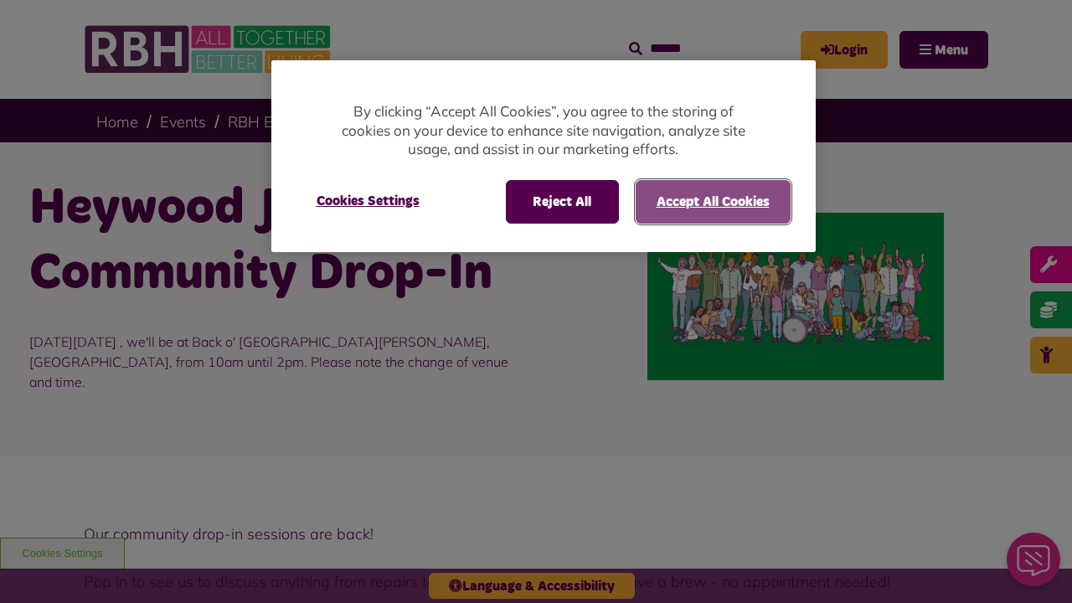
click at [712, 201] on button "Accept All Cookies" at bounding box center [712, 202] width 155 height 44
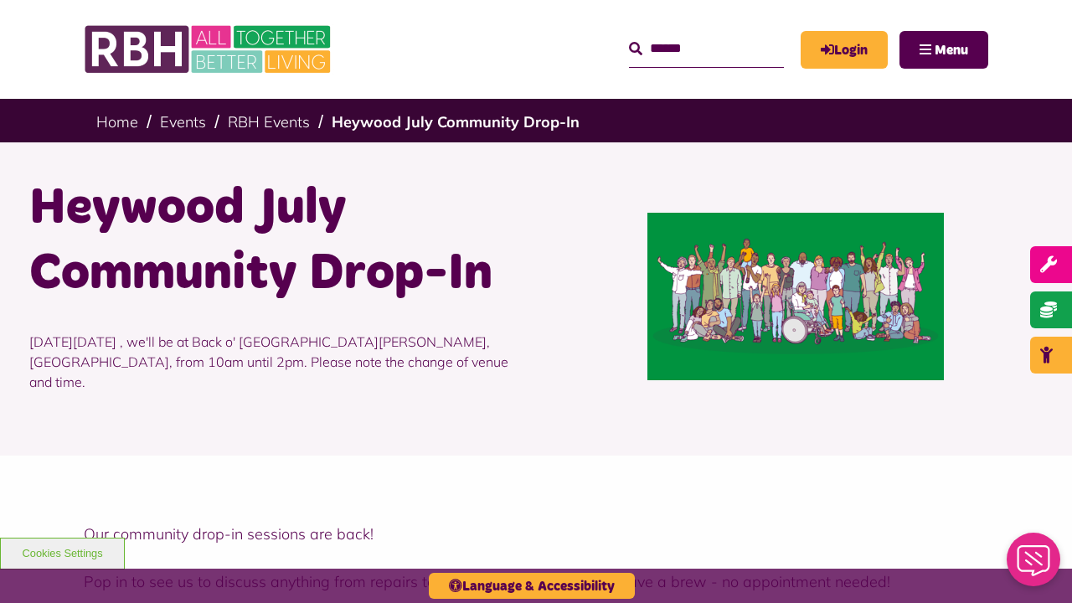
scroll to position [1057, 0]
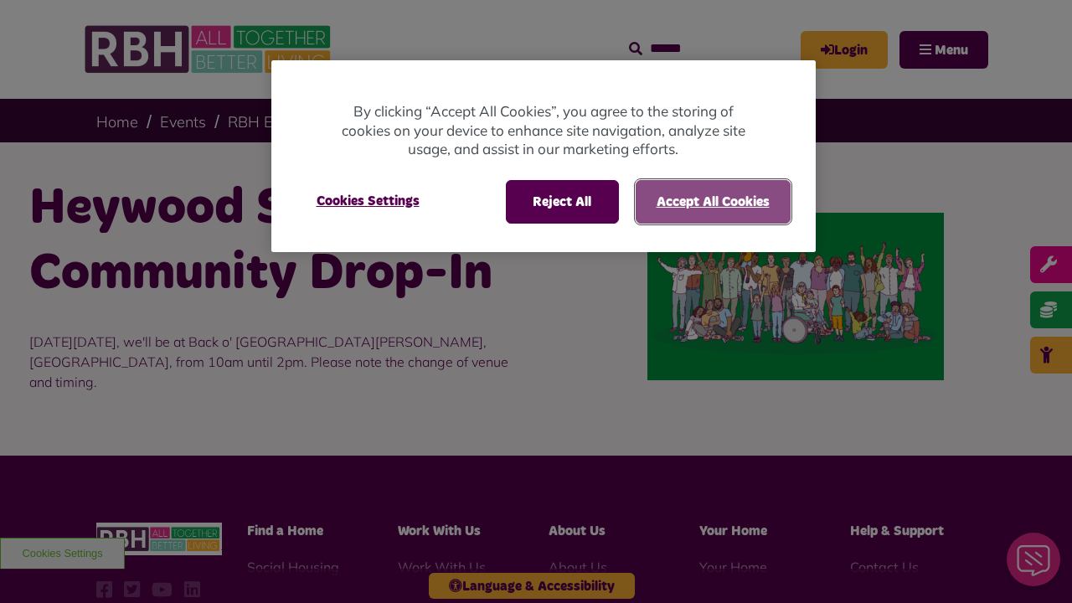
click at [712, 201] on button "Accept All Cookies" at bounding box center [712, 202] width 155 height 44
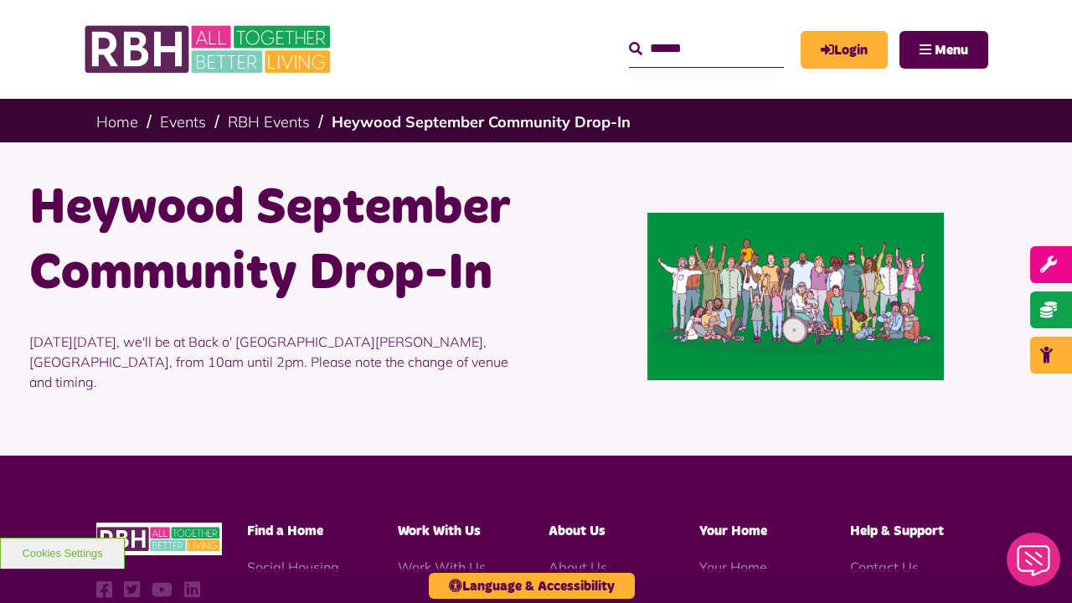
scroll to position [363, 0]
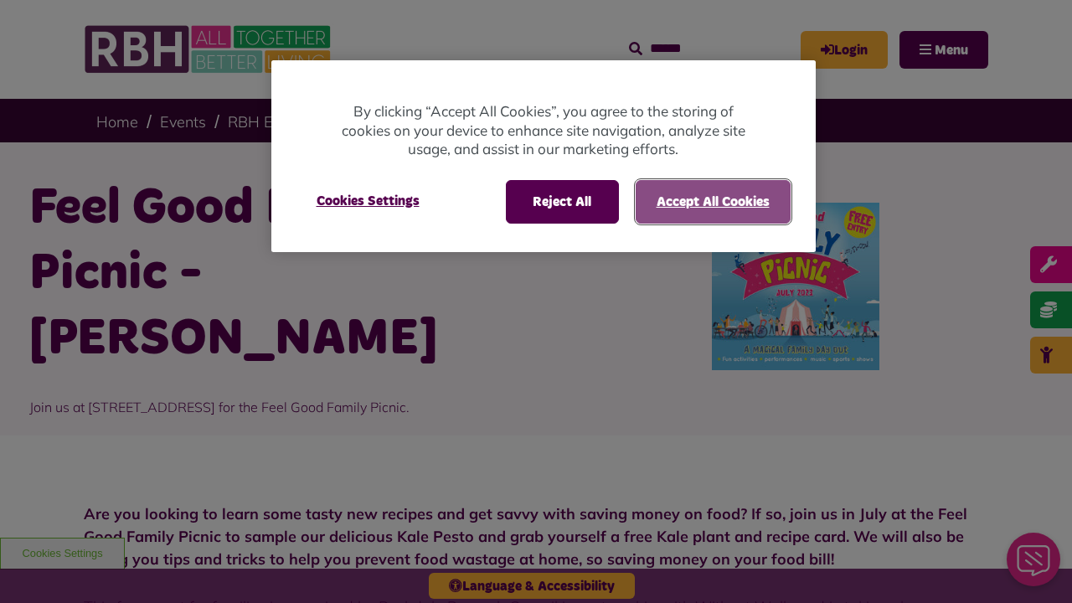
click at [712, 201] on button "Accept All Cookies" at bounding box center [712, 202] width 155 height 44
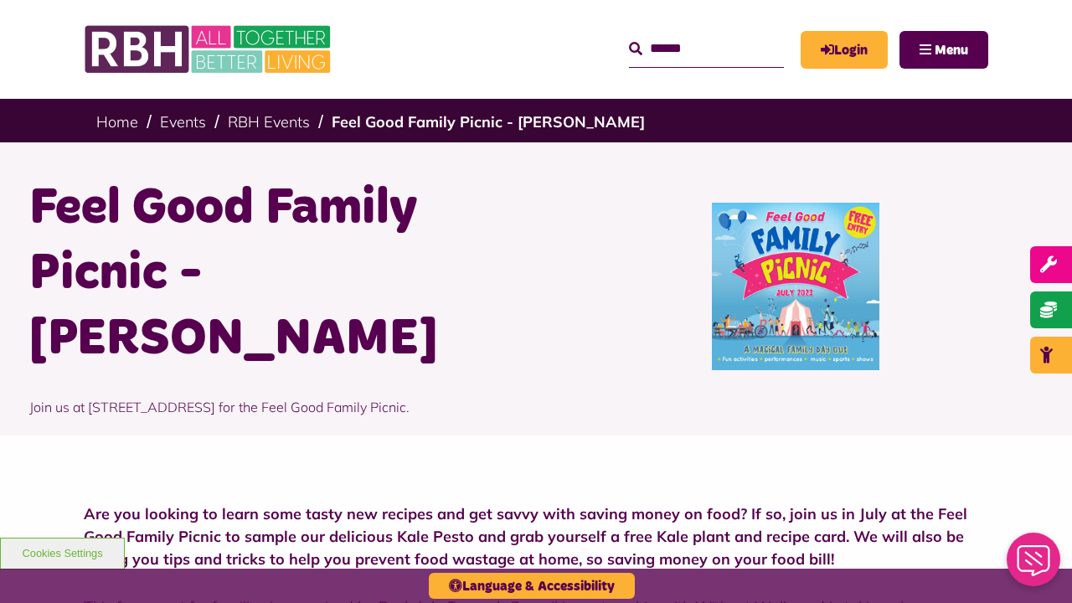
scroll to position [753, 0]
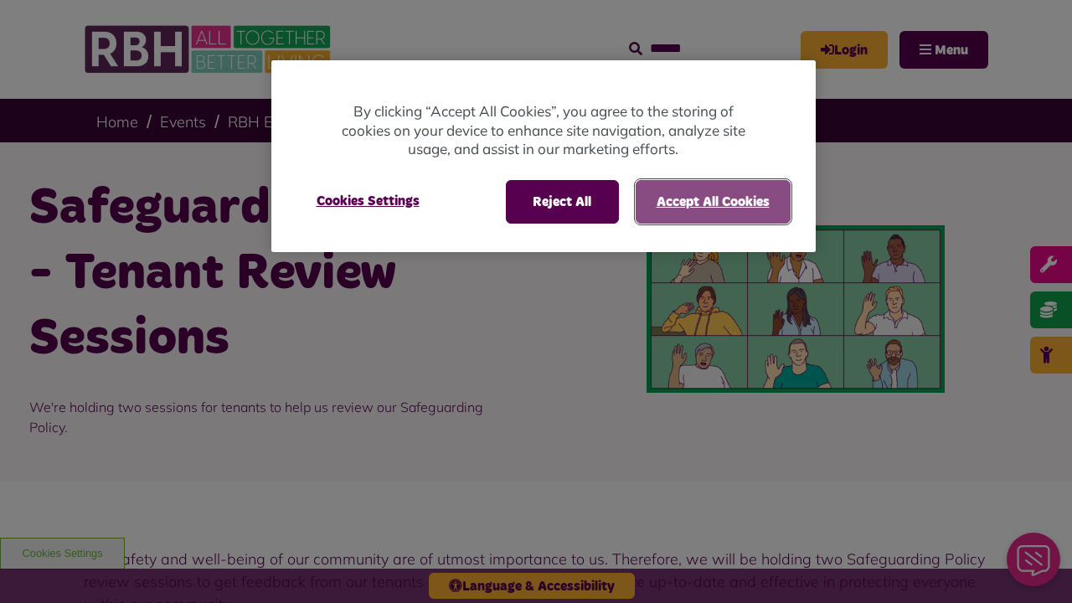
click at [712, 201] on button "Accept All Cookies" at bounding box center [712, 202] width 155 height 44
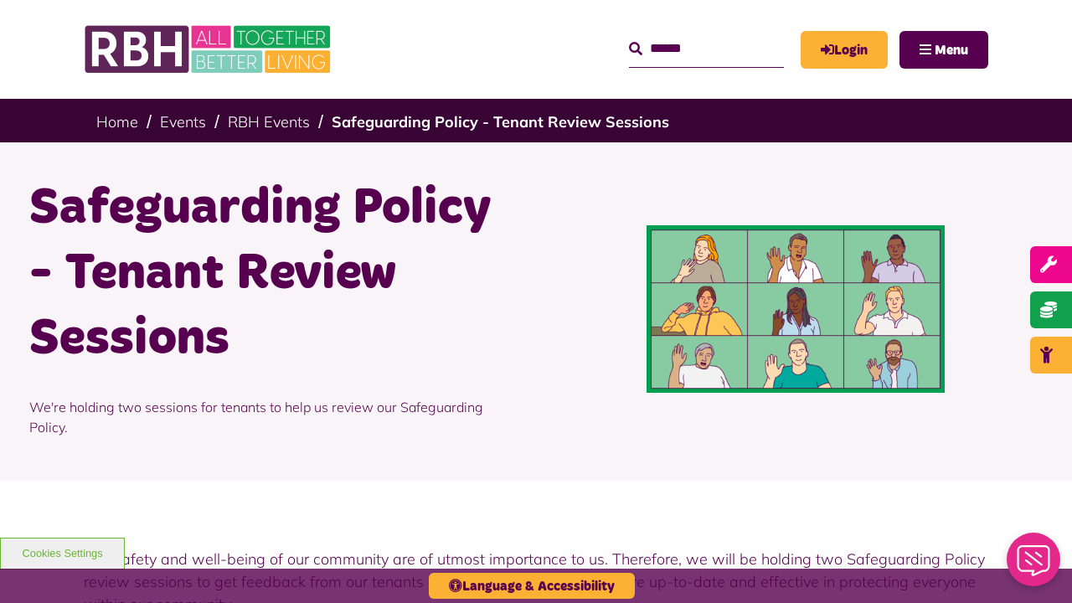
scroll to position [944, 0]
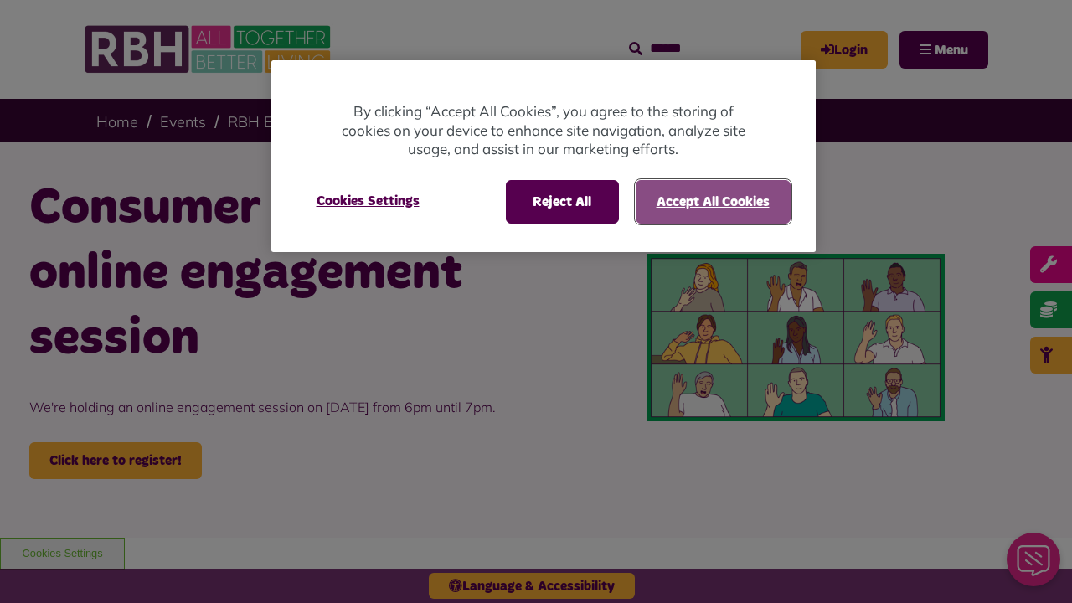
click at [712, 201] on button "Accept All Cookies" at bounding box center [712, 202] width 155 height 44
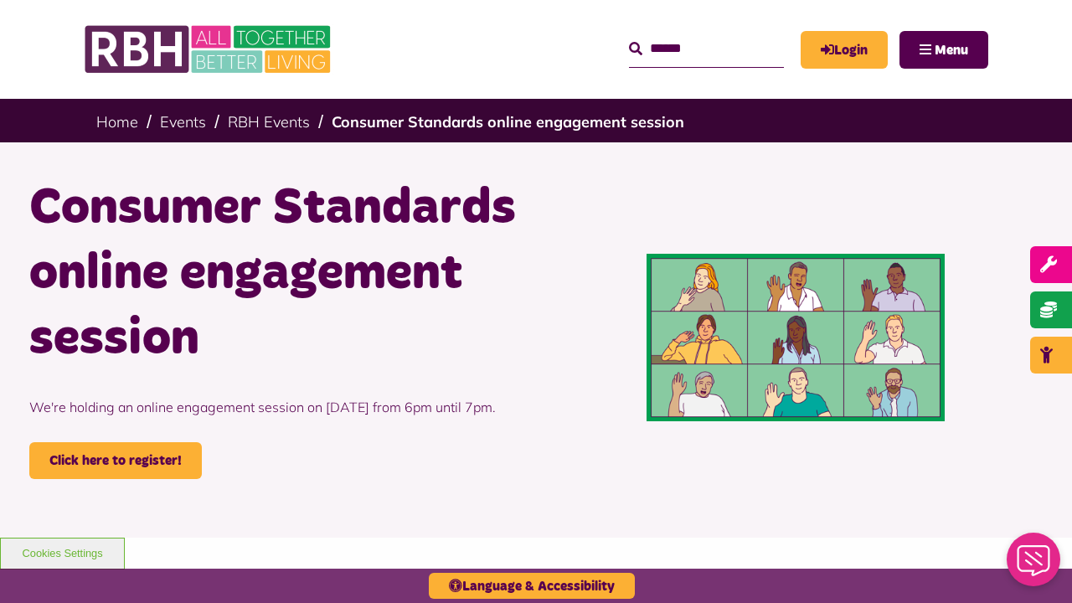
scroll to position [843, 0]
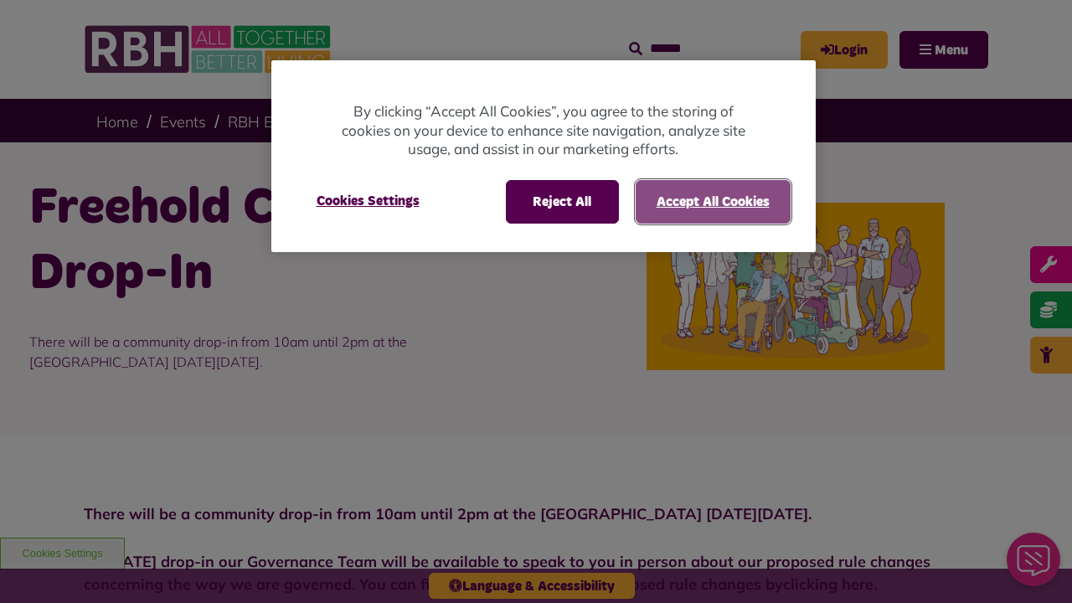
click at [712, 201] on button "Accept All Cookies" at bounding box center [712, 202] width 155 height 44
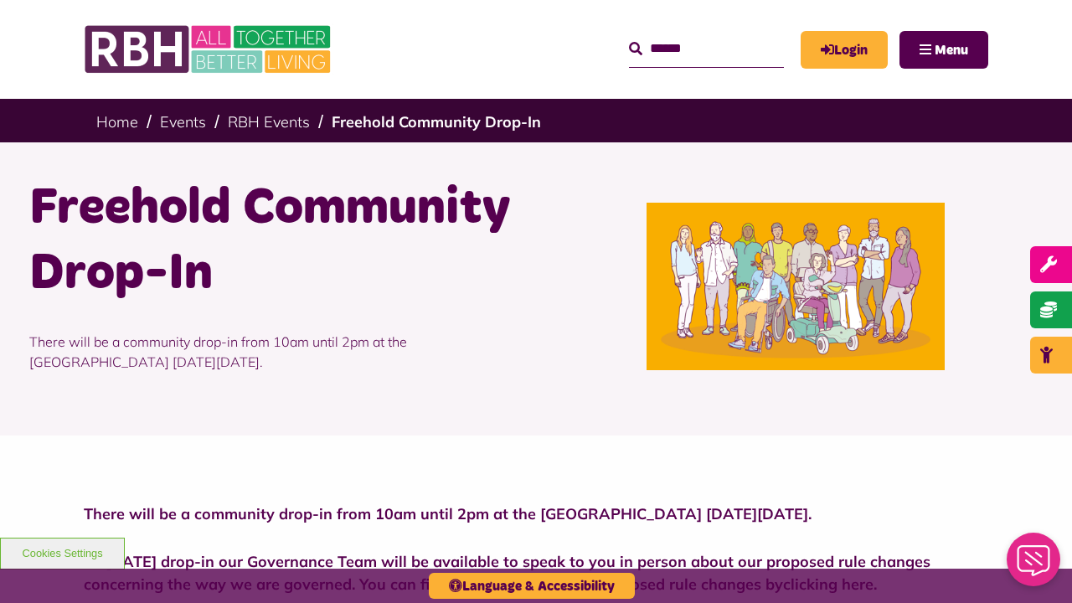
scroll to position [592, 0]
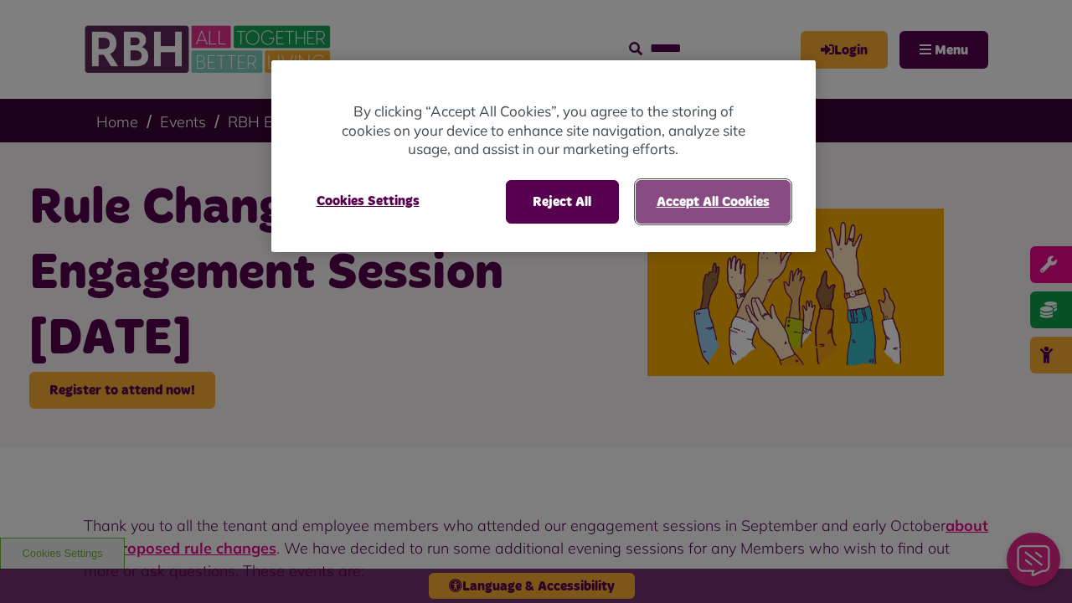
click at [712, 201] on button "Accept All Cookies" at bounding box center [712, 202] width 155 height 44
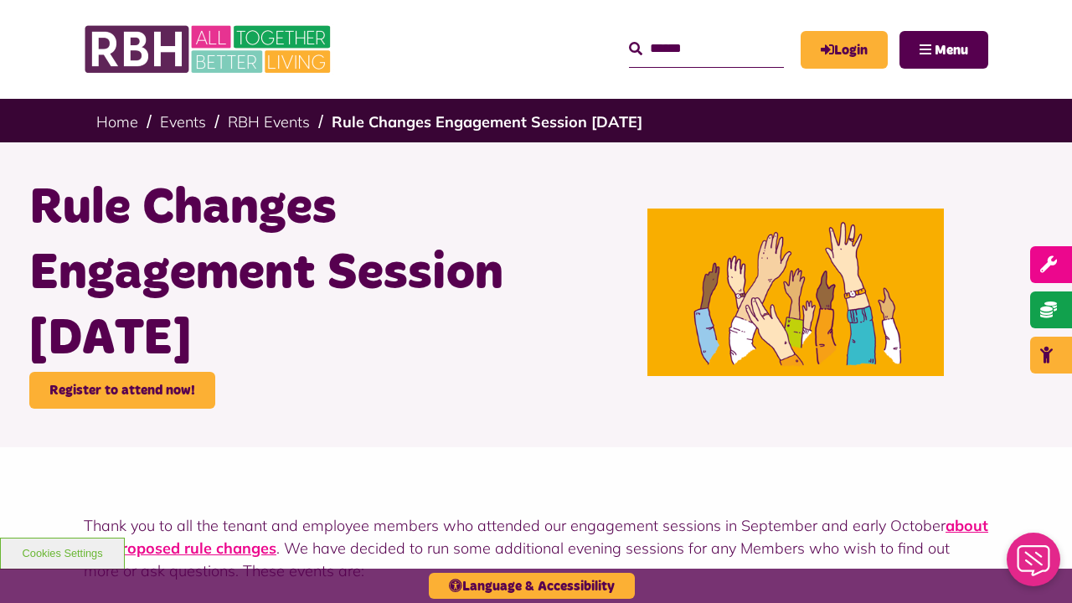
scroll to position [713, 0]
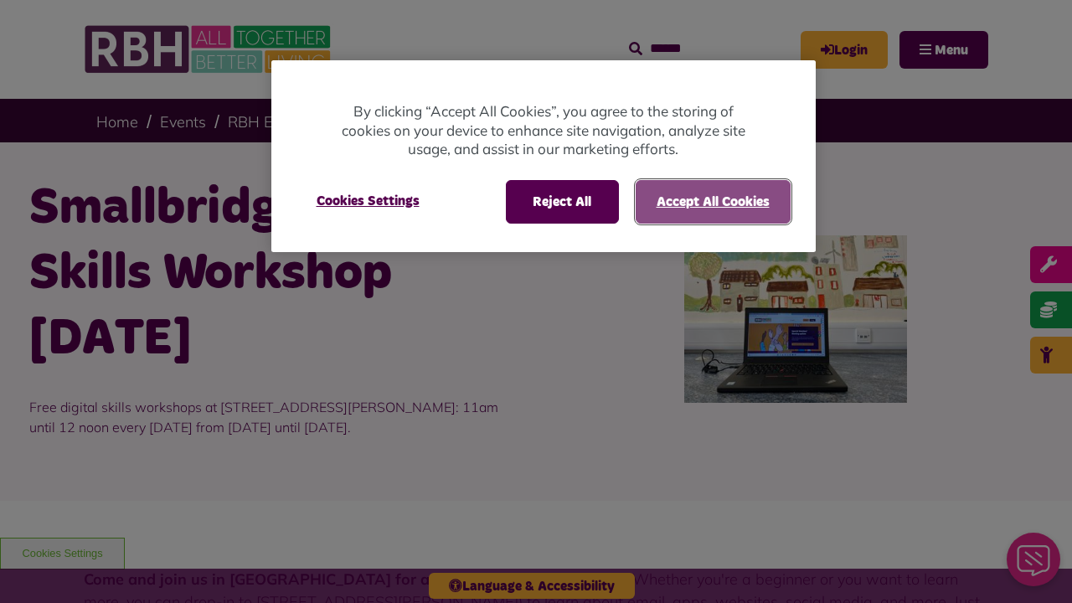
click at [712, 201] on button "Accept All Cookies" at bounding box center [712, 202] width 155 height 44
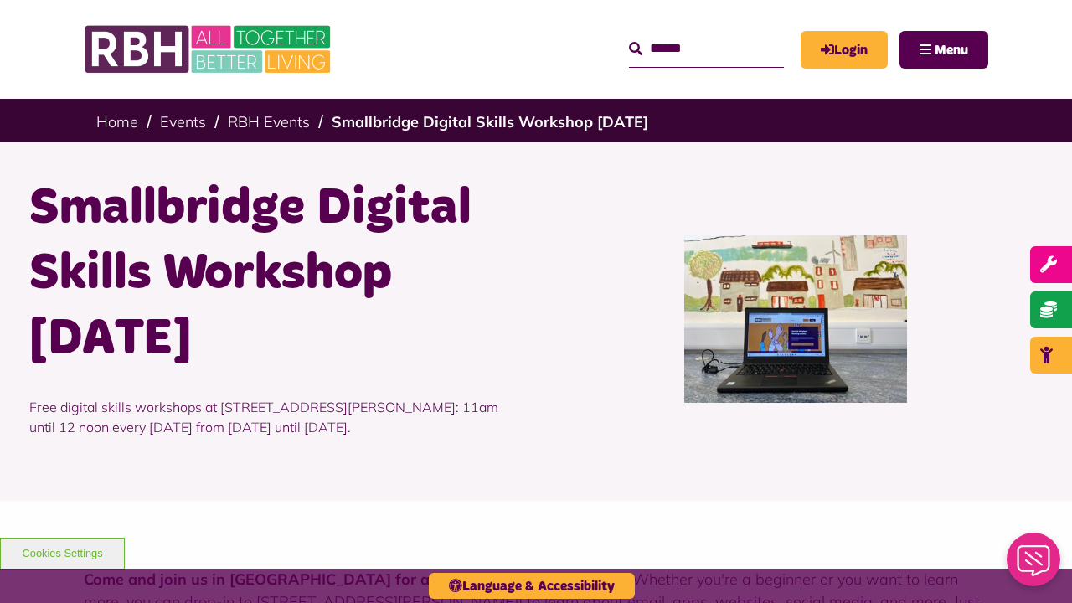
scroll to position [1070, 0]
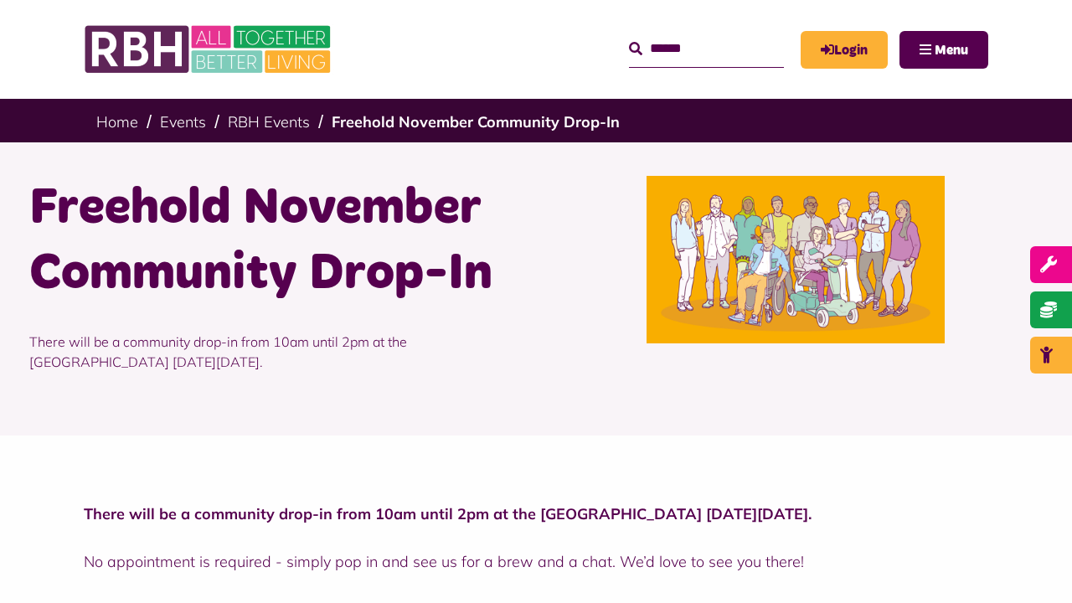
scroll to position [522, 0]
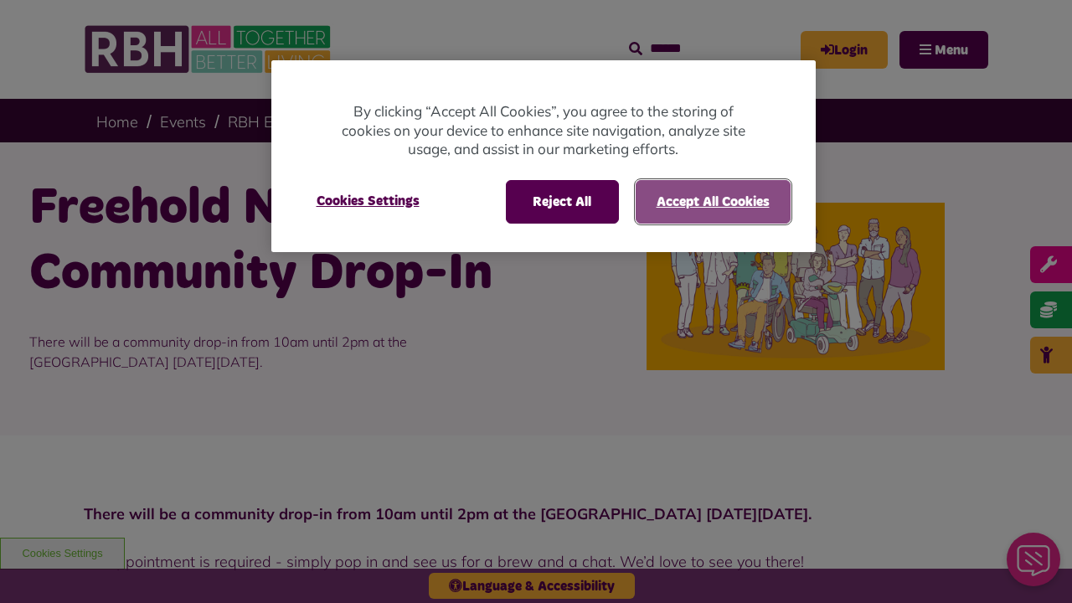
click at [712, 201] on button "Accept All Cookies" at bounding box center [712, 202] width 155 height 44
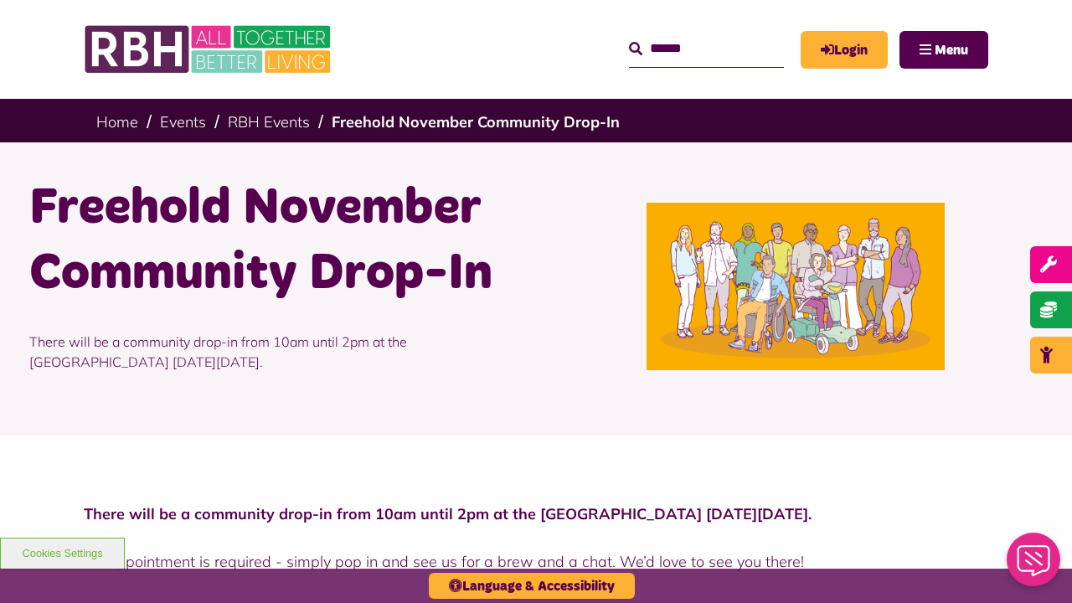
scroll to position [522, 0]
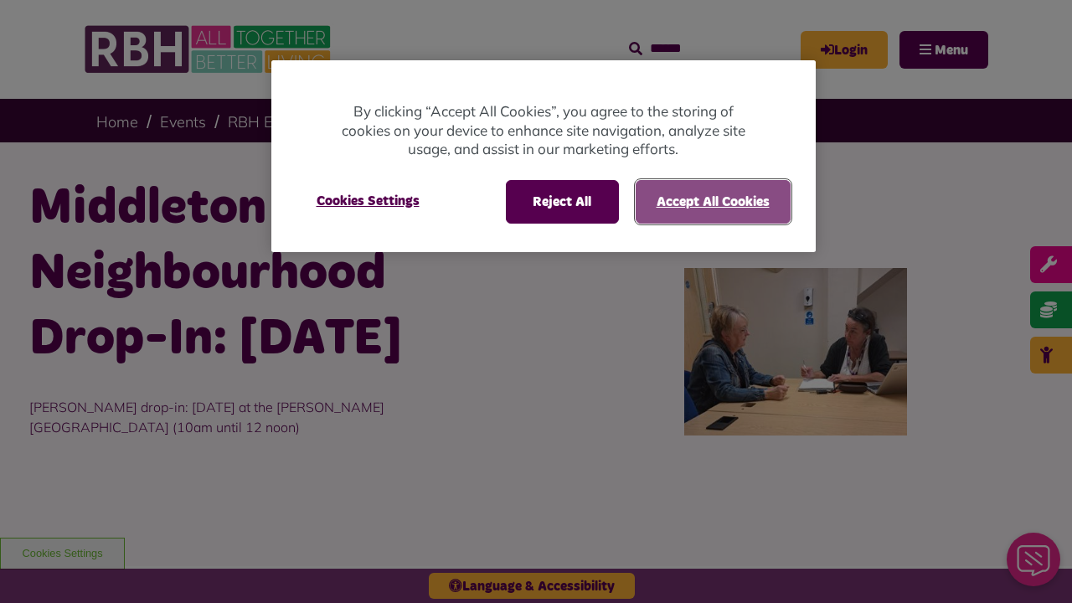
click at [712, 201] on button "Accept All Cookies" at bounding box center [712, 202] width 155 height 44
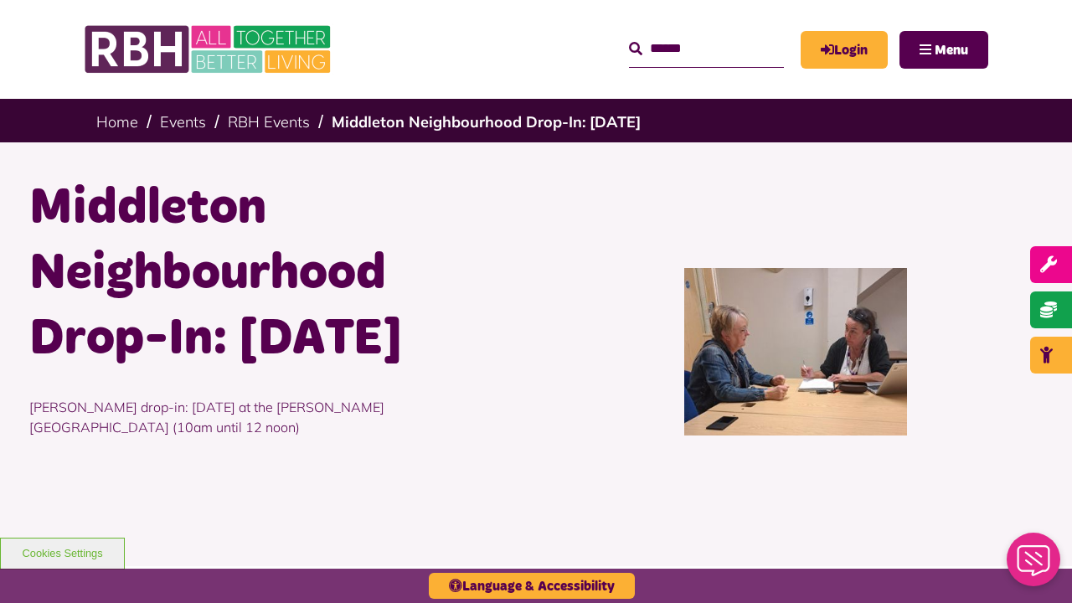
scroll to position [861, 0]
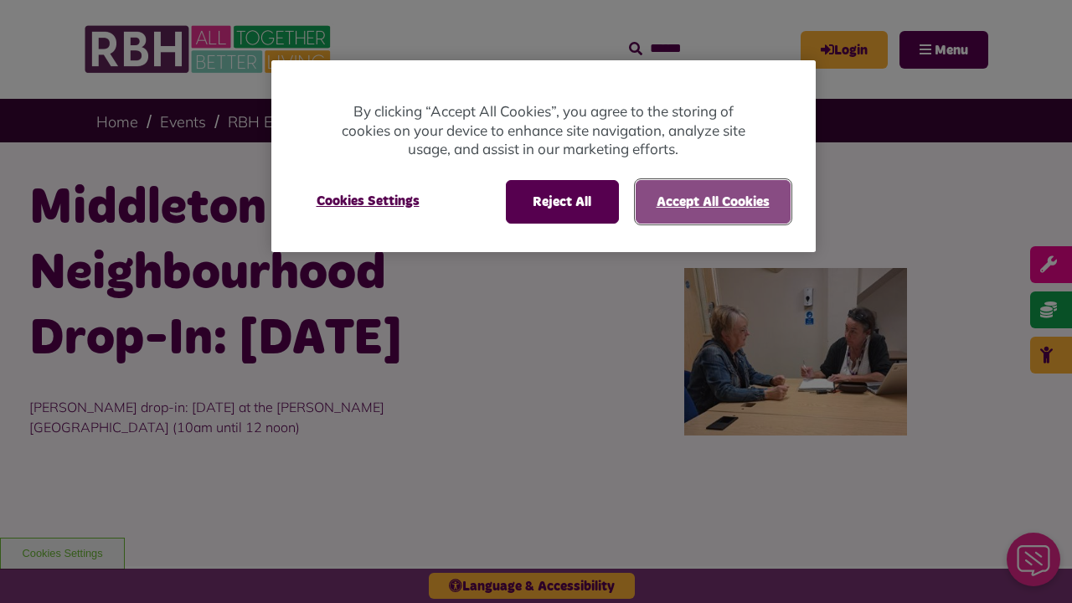
click at [712, 201] on button "Accept All Cookies" at bounding box center [712, 202] width 155 height 44
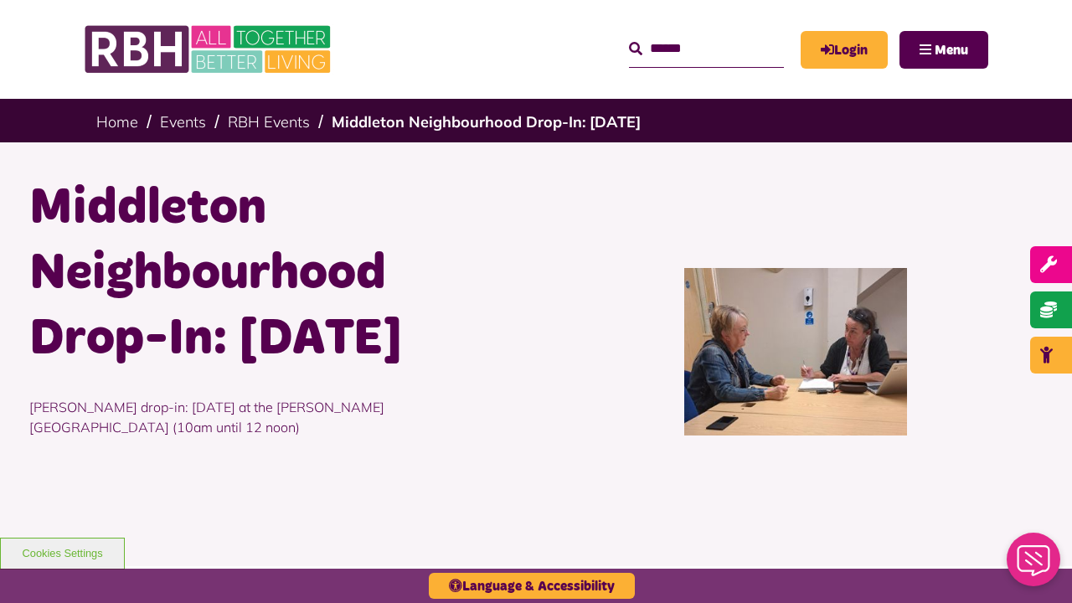
scroll to position [861, 0]
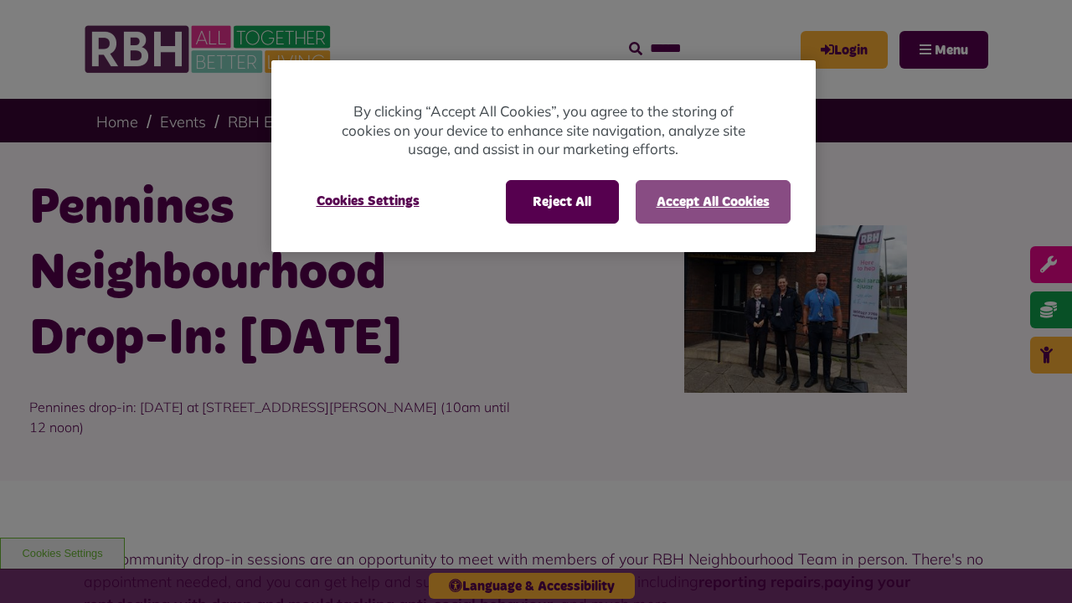
click at [712, 201] on button "Accept All Cookies" at bounding box center [712, 202] width 155 height 44
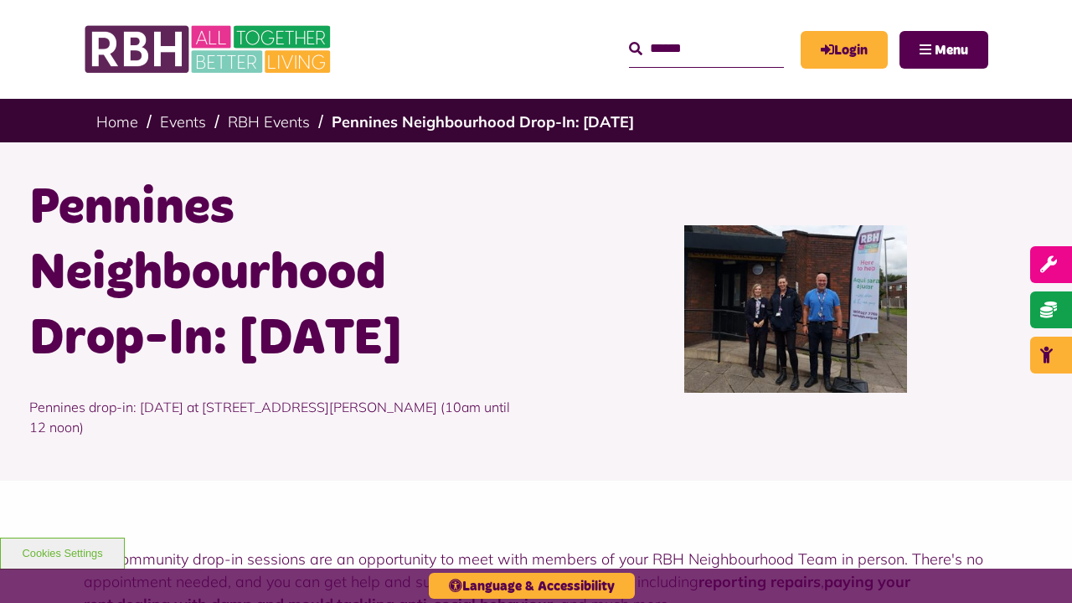
scroll to position [753, 0]
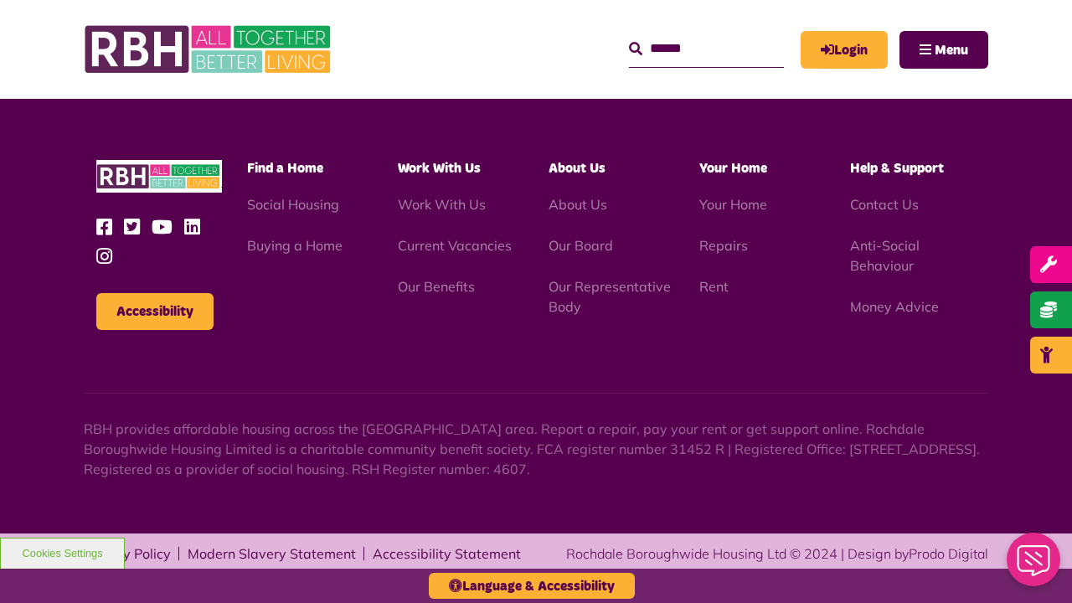
scroll to position [753, 0]
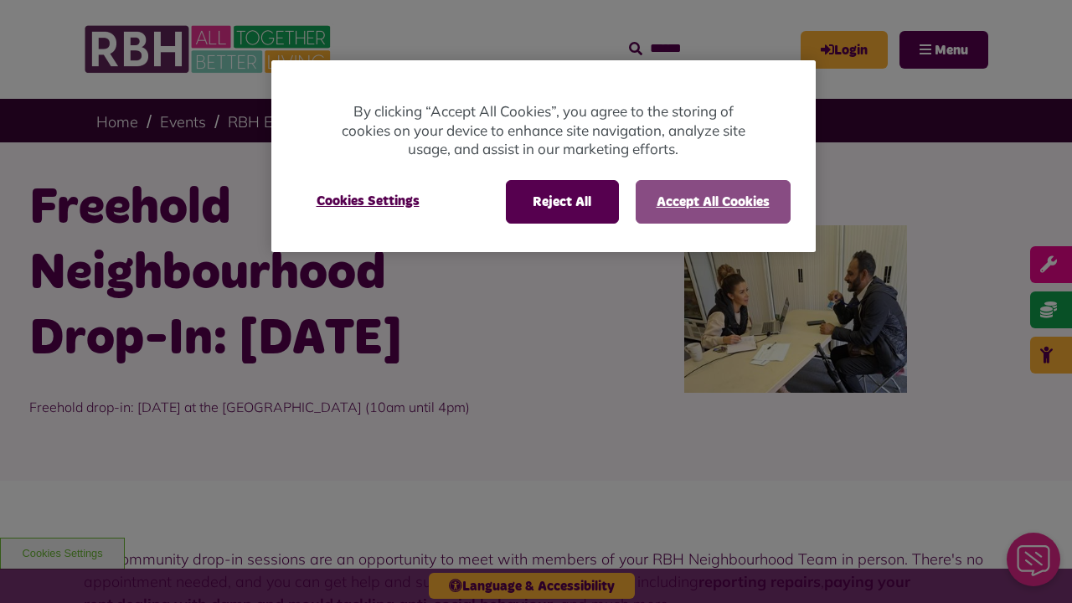
click at [712, 201] on button "Accept All Cookies" at bounding box center [712, 202] width 155 height 44
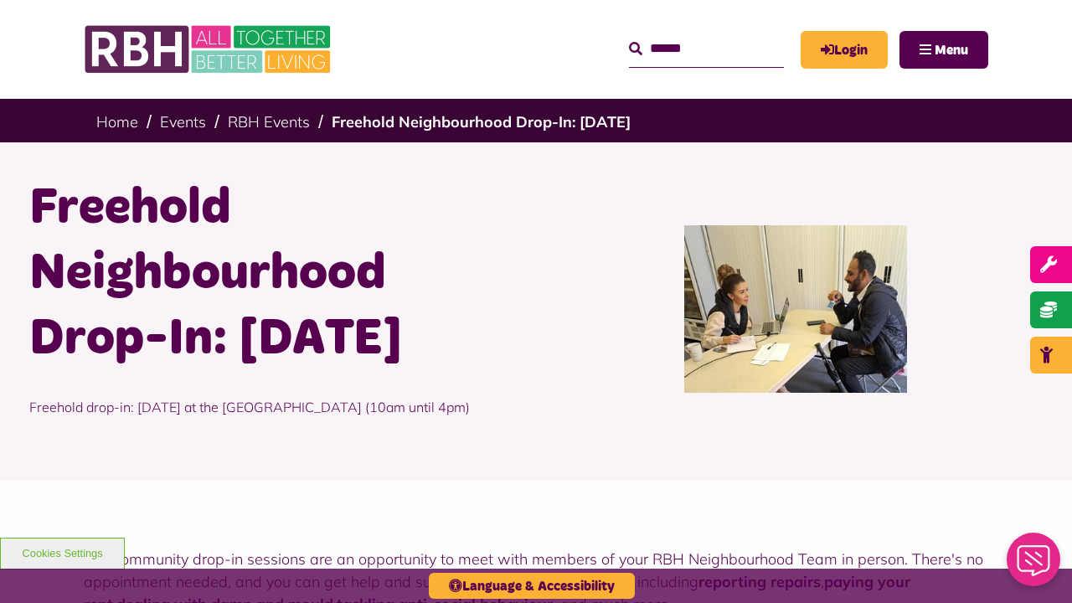
scroll to position [753, 0]
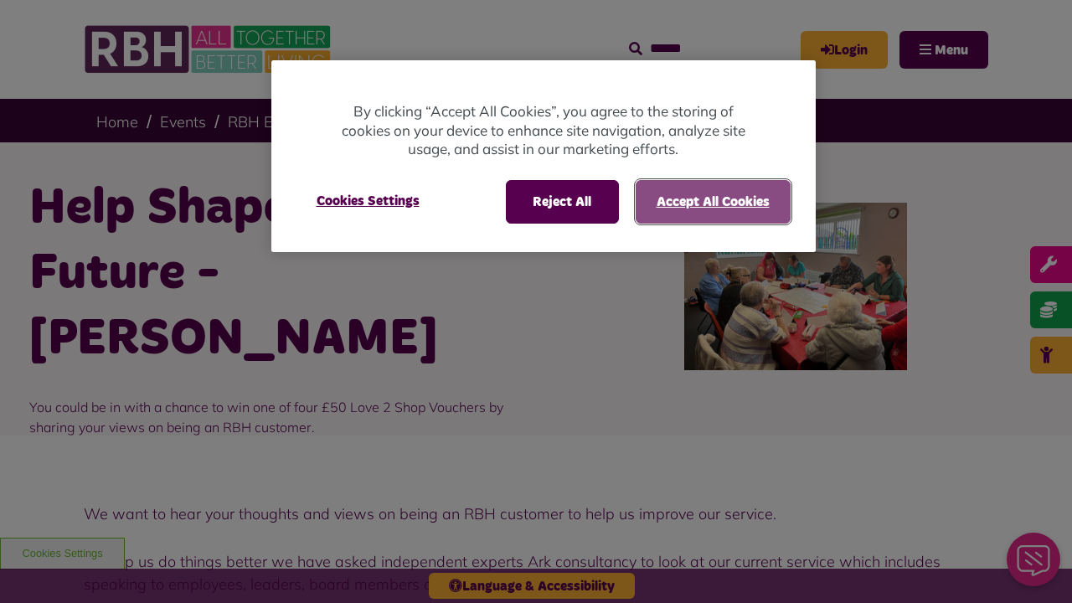
click at [712, 201] on button "Accept All Cookies" at bounding box center [712, 202] width 155 height 44
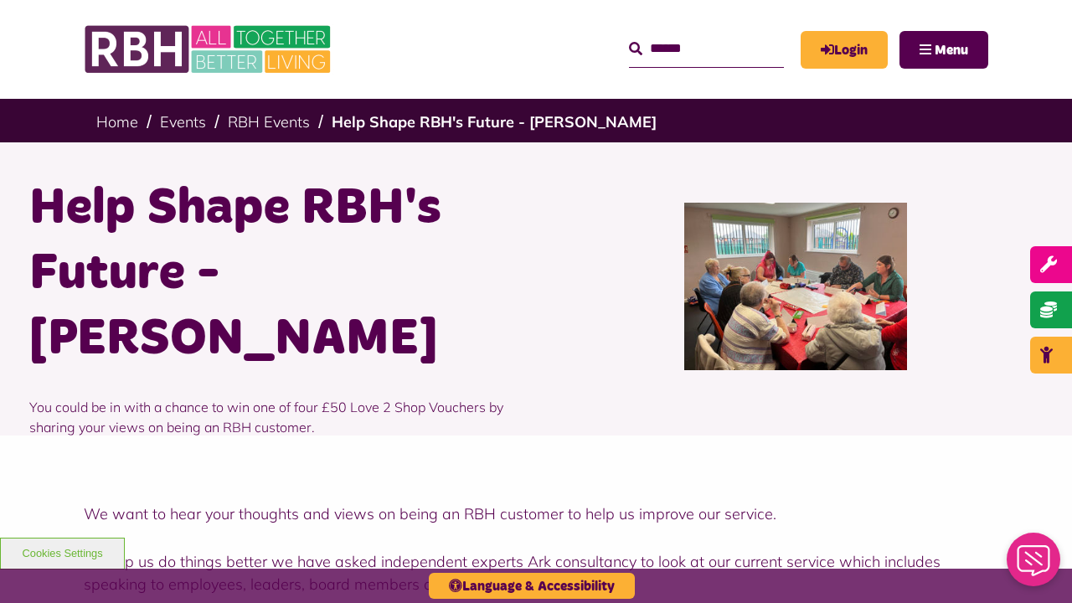
scroll to position [1128, 0]
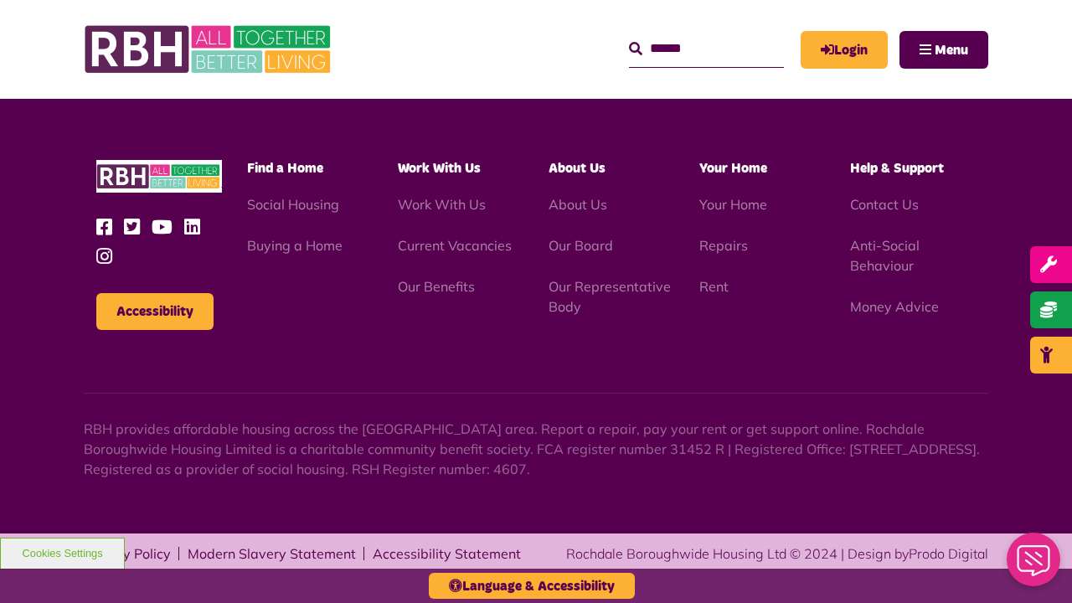
scroll to position [1128, 0]
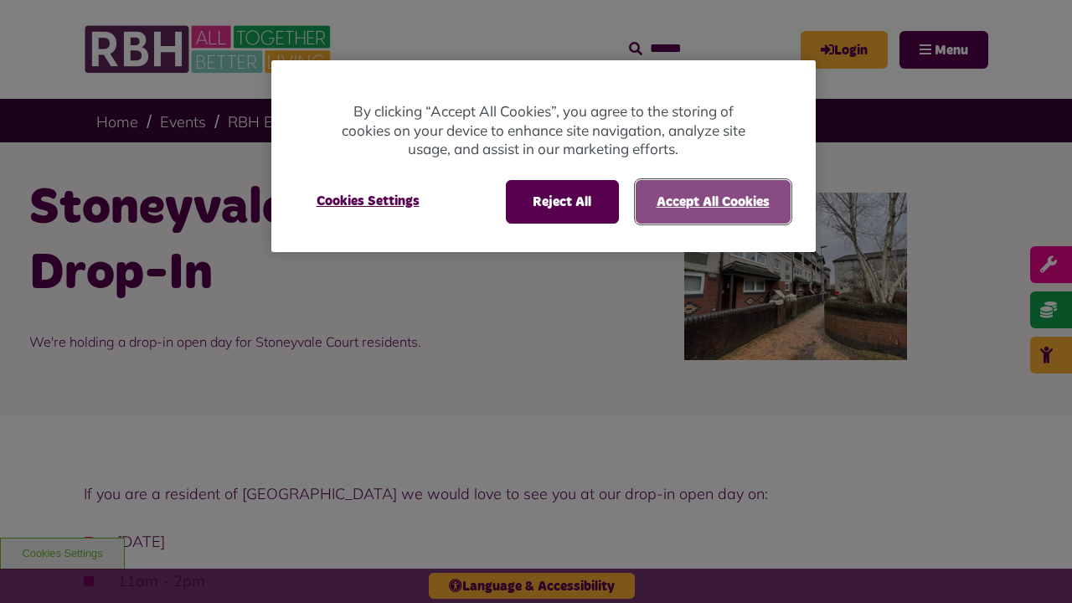
click at [712, 201] on button "Accept All Cookies" at bounding box center [712, 202] width 155 height 44
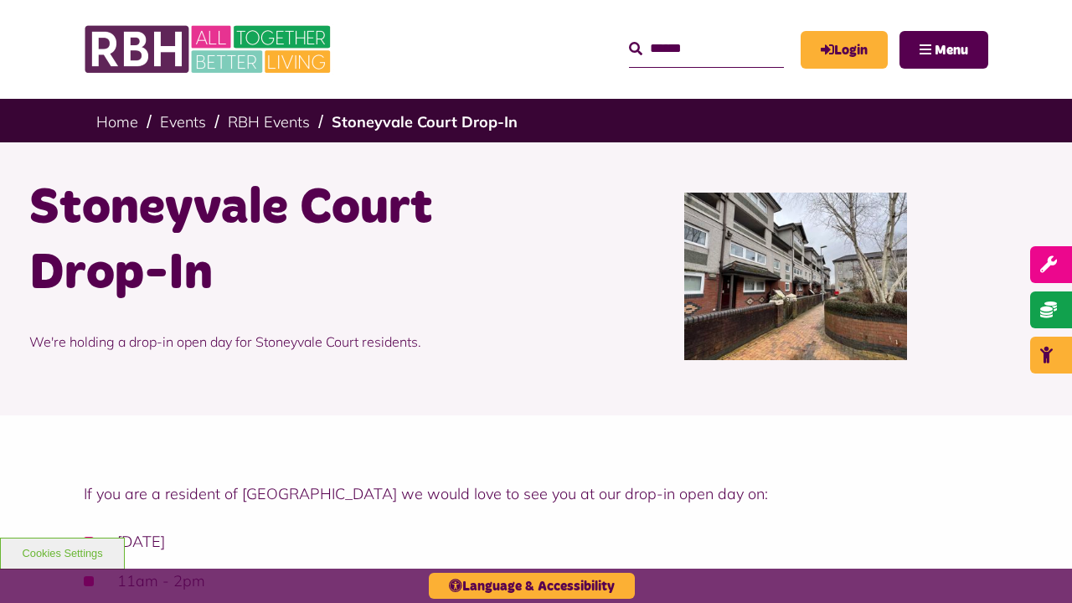
scroll to position [1044, 0]
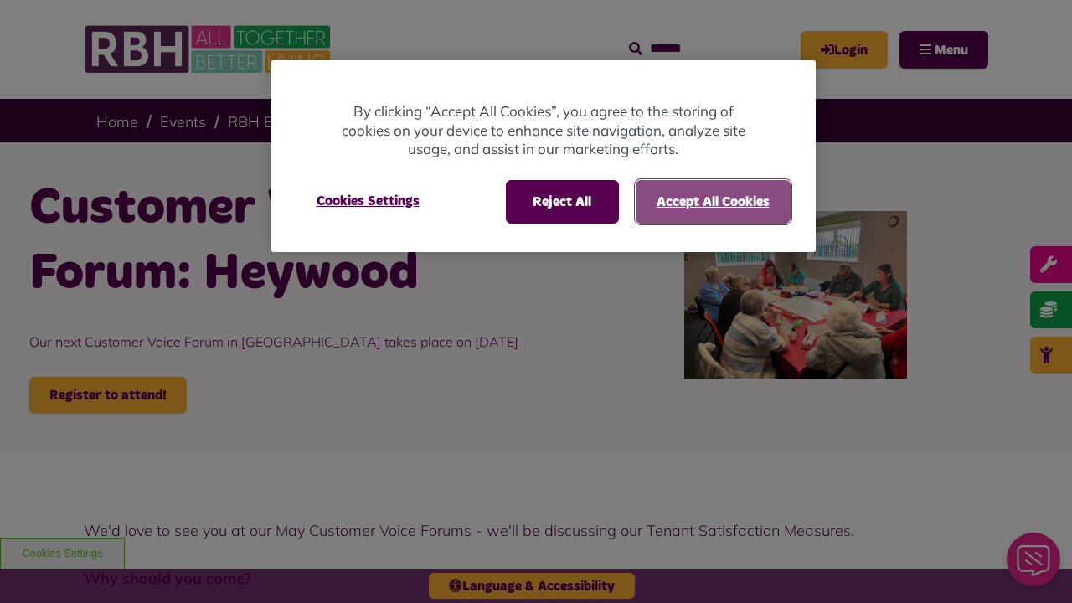
click at [712, 201] on button "Accept All Cookies" at bounding box center [712, 202] width 155 height 44
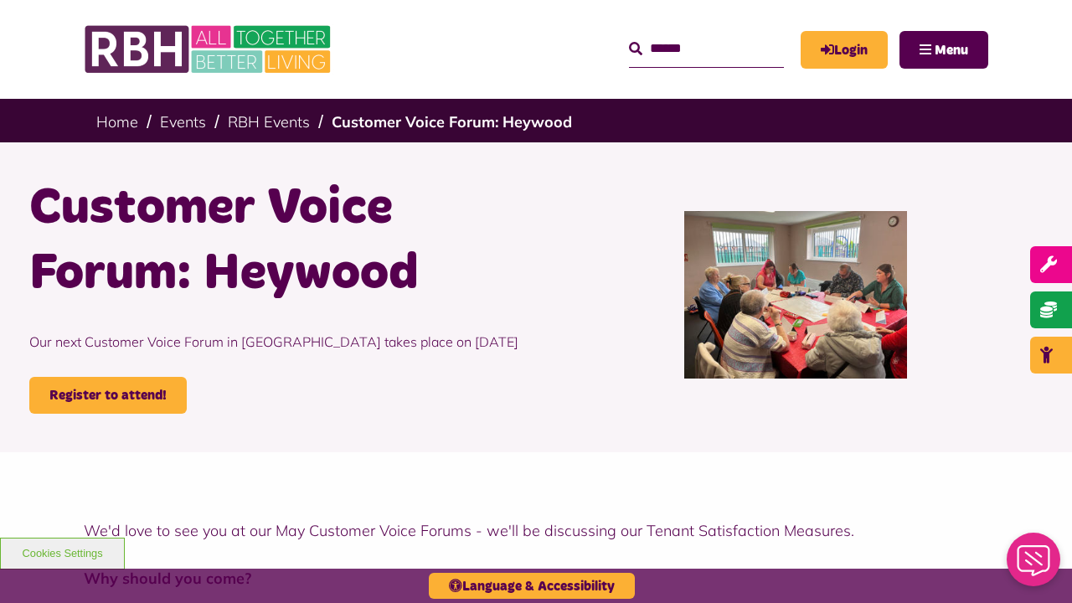
scroll to position [1589, 0]
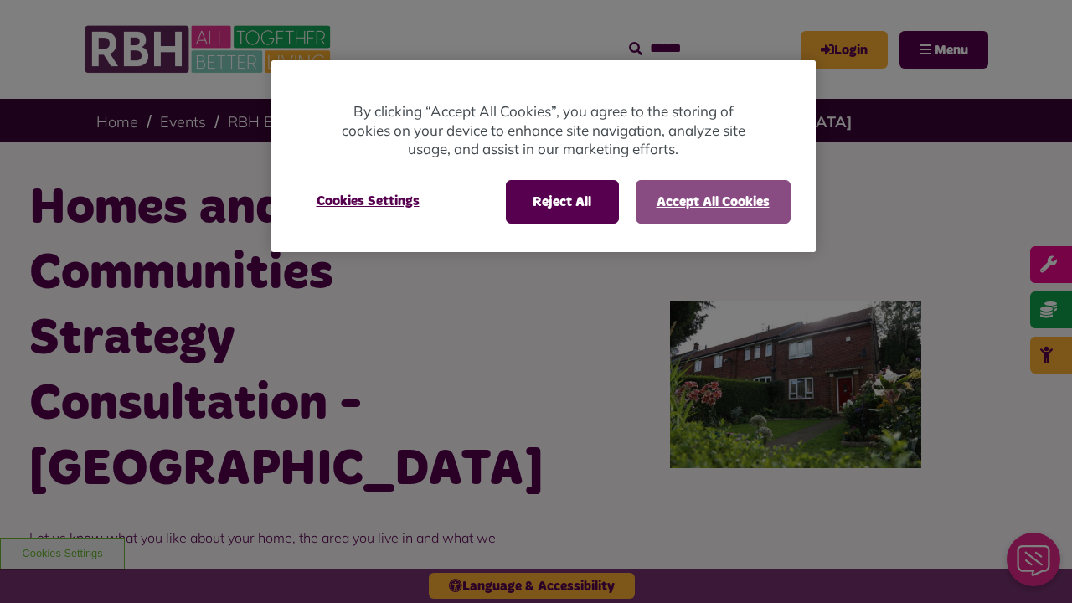
click at [712, 201] on button "Accept All Cookies" at bounding box center [712, 202] width 155 height 44
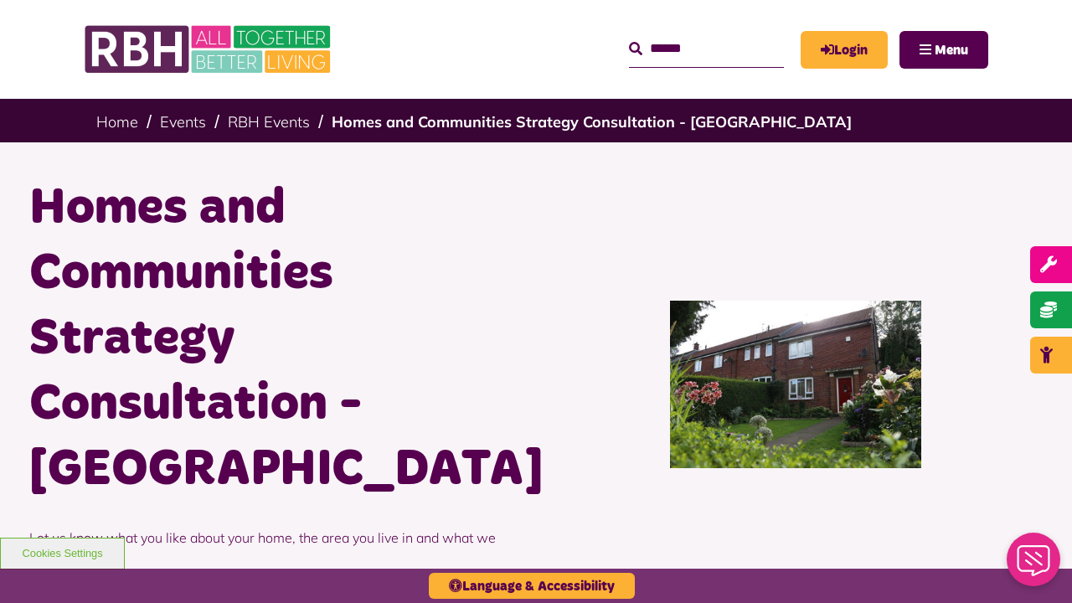
scroll to position [1179, 0]
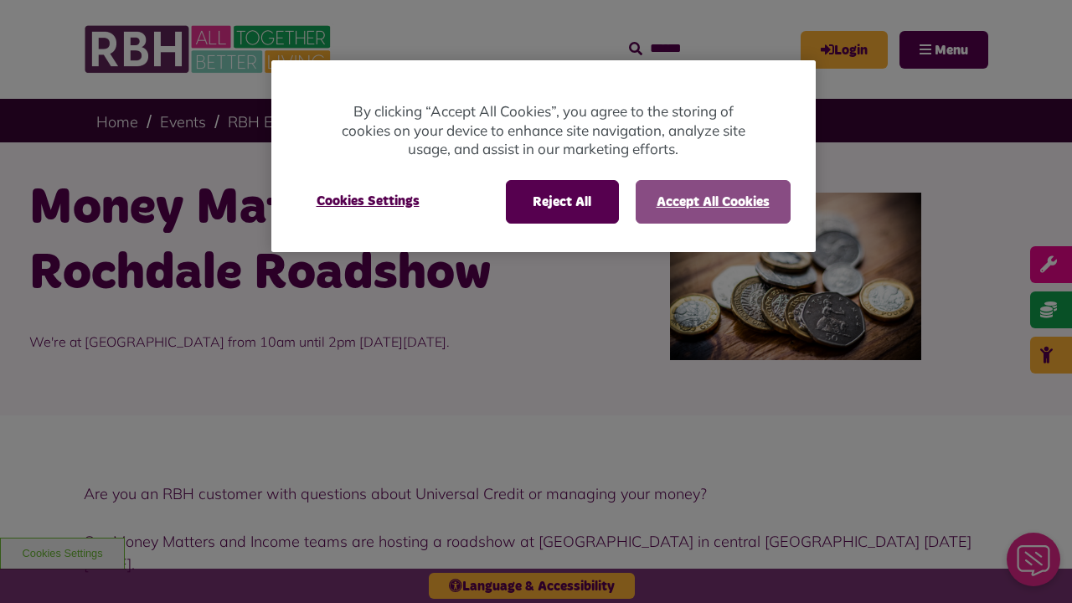
click at [712, 201] on button "Accept All Cookies" at bounding box center [712, 202] width 155 height 44
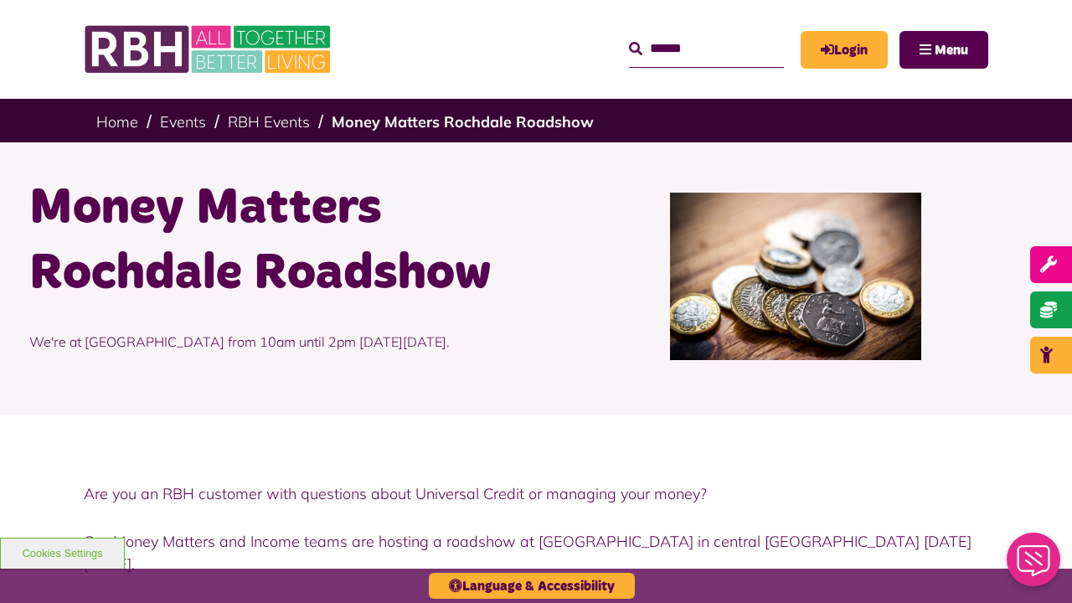
scroll to position [594, 0]
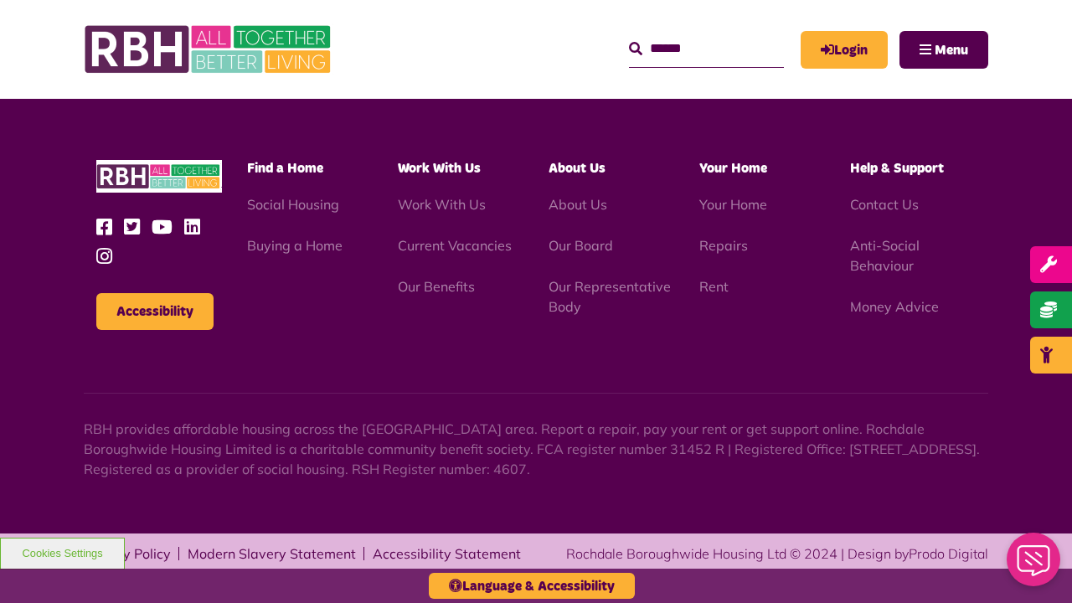
scroll to position [594, 0]
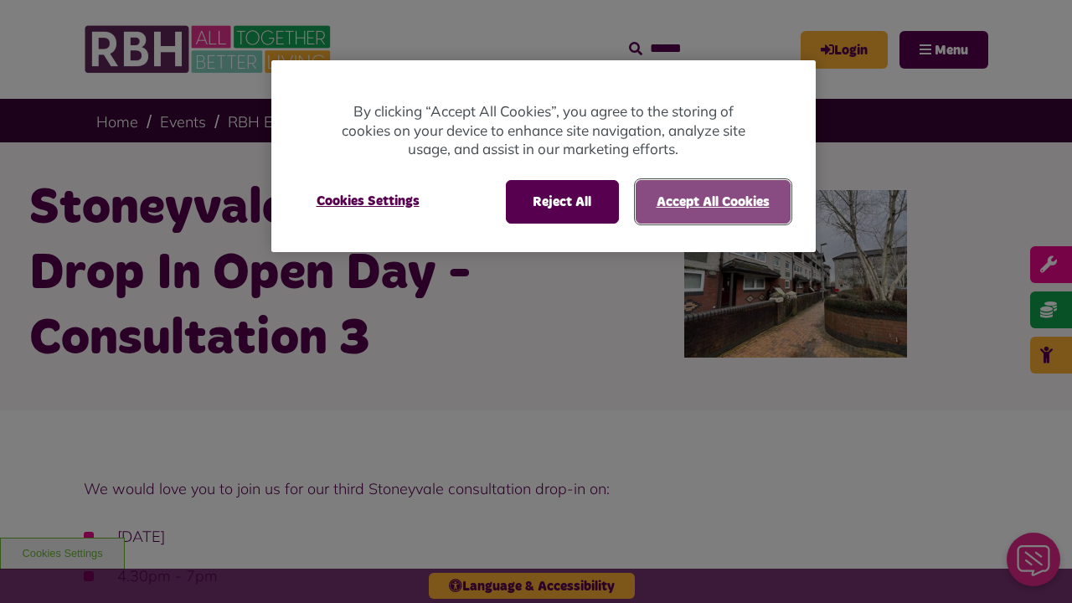
click at [712, 201] on button "Accept All Cookies" at bounding box center [712, 202] width 155 height 44
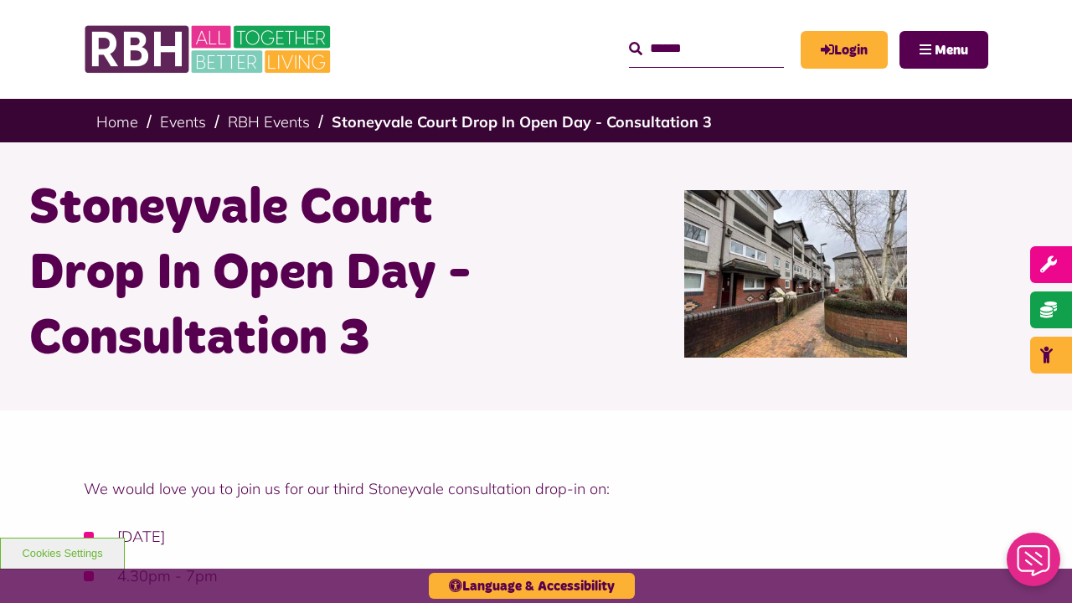
scroll to position [1064, 0]
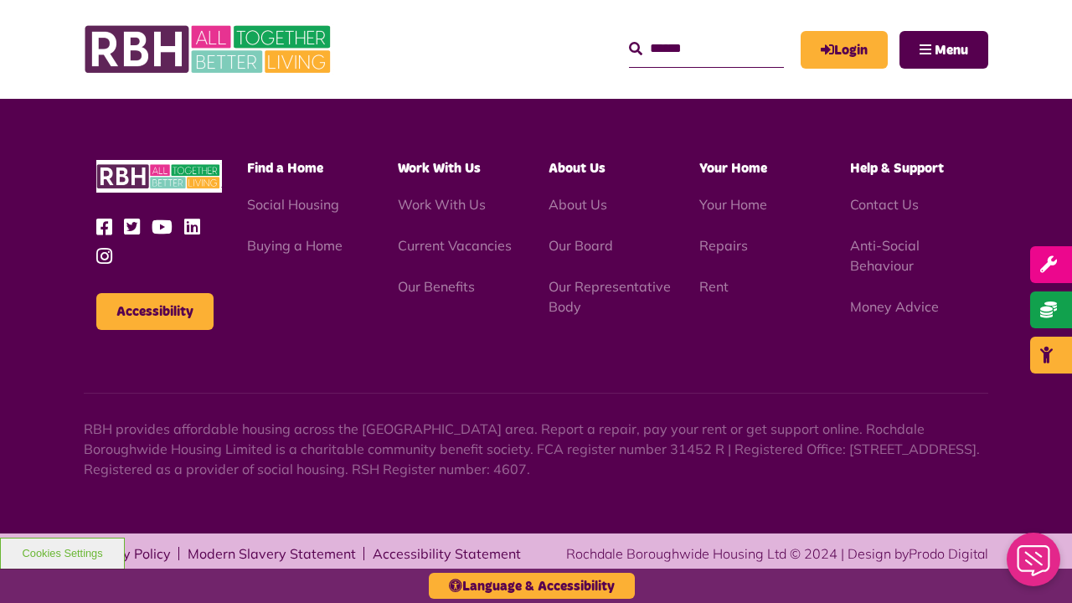
scroll to position [1064, 0]
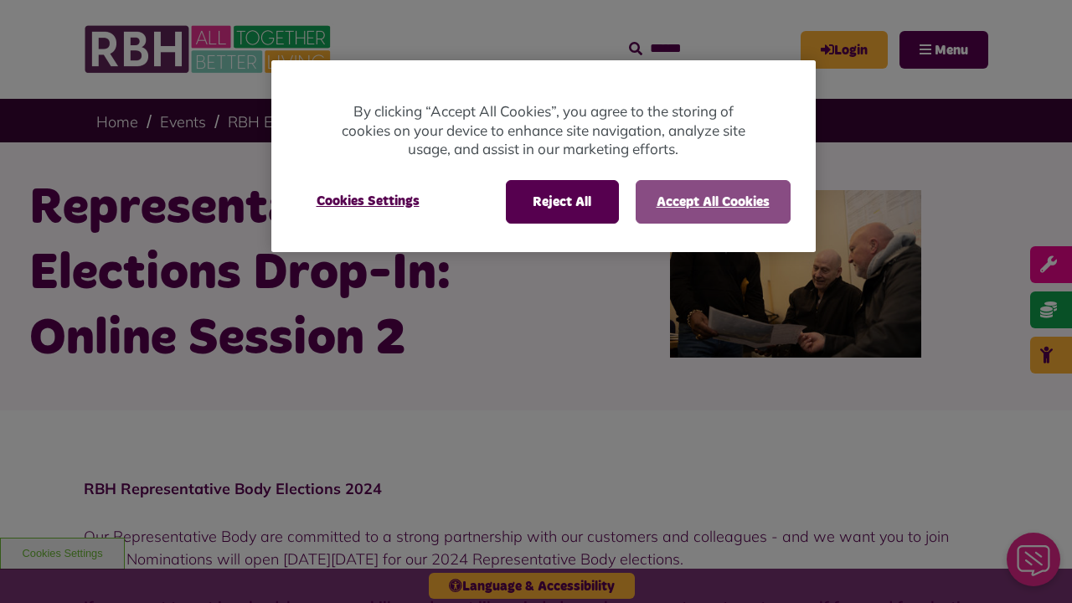
click at [712, 201] on button "Accept All Cookies" at bounding box center [712, 202] width 155 height 44
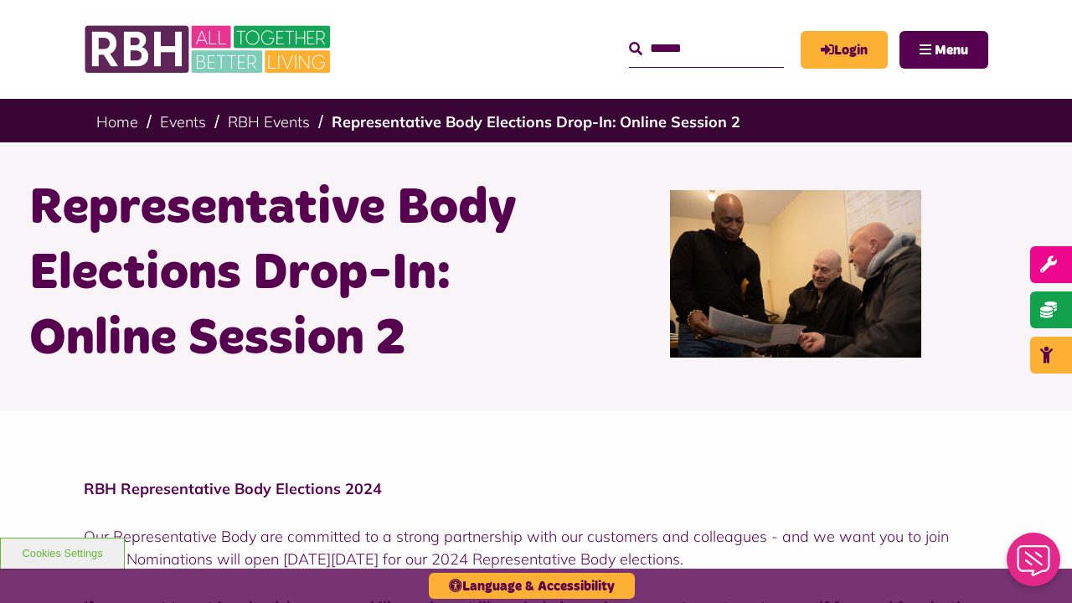
scroll to position [972, 0]
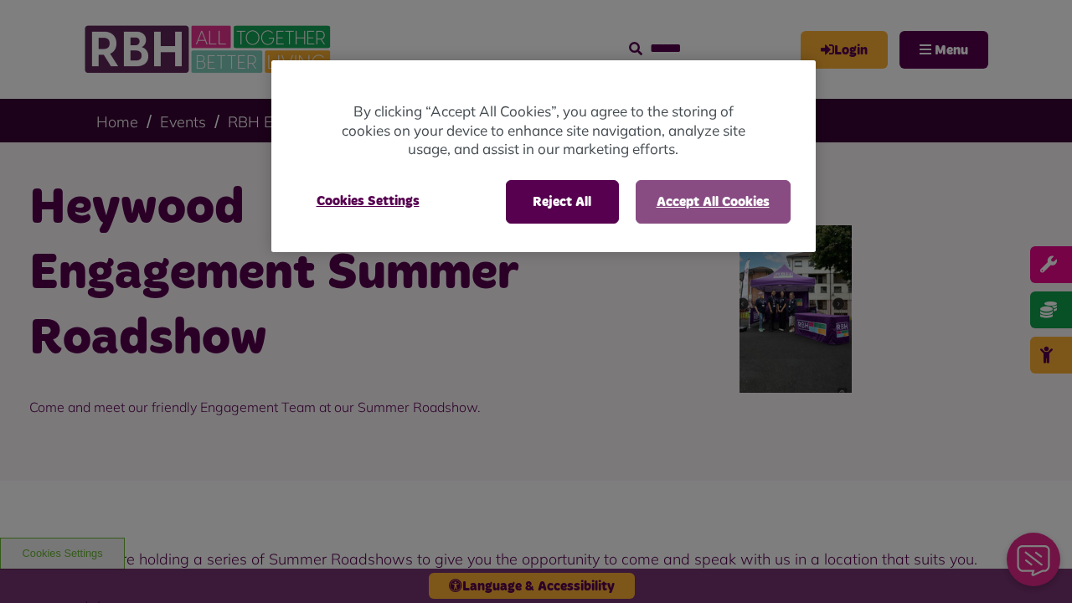
click at [712, 201] on button "Accept All Cookies" at bounding box center [712, 202] width 155 height 44
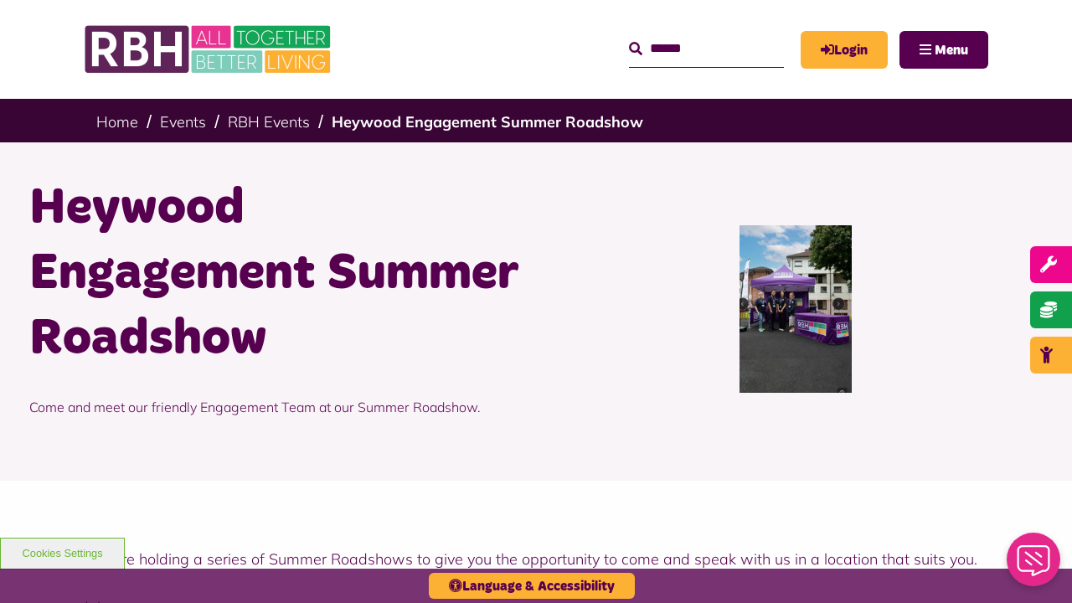
scroll to position [876, 0]
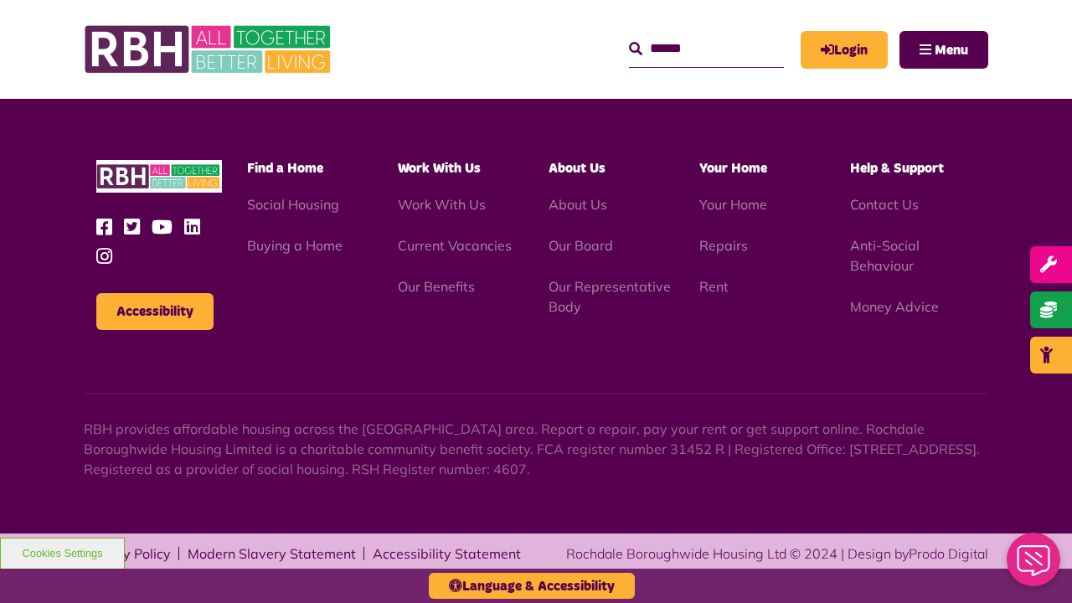
scroll to position [876, 0]
